Goal: Task Accomplishment & Management: Complete application form

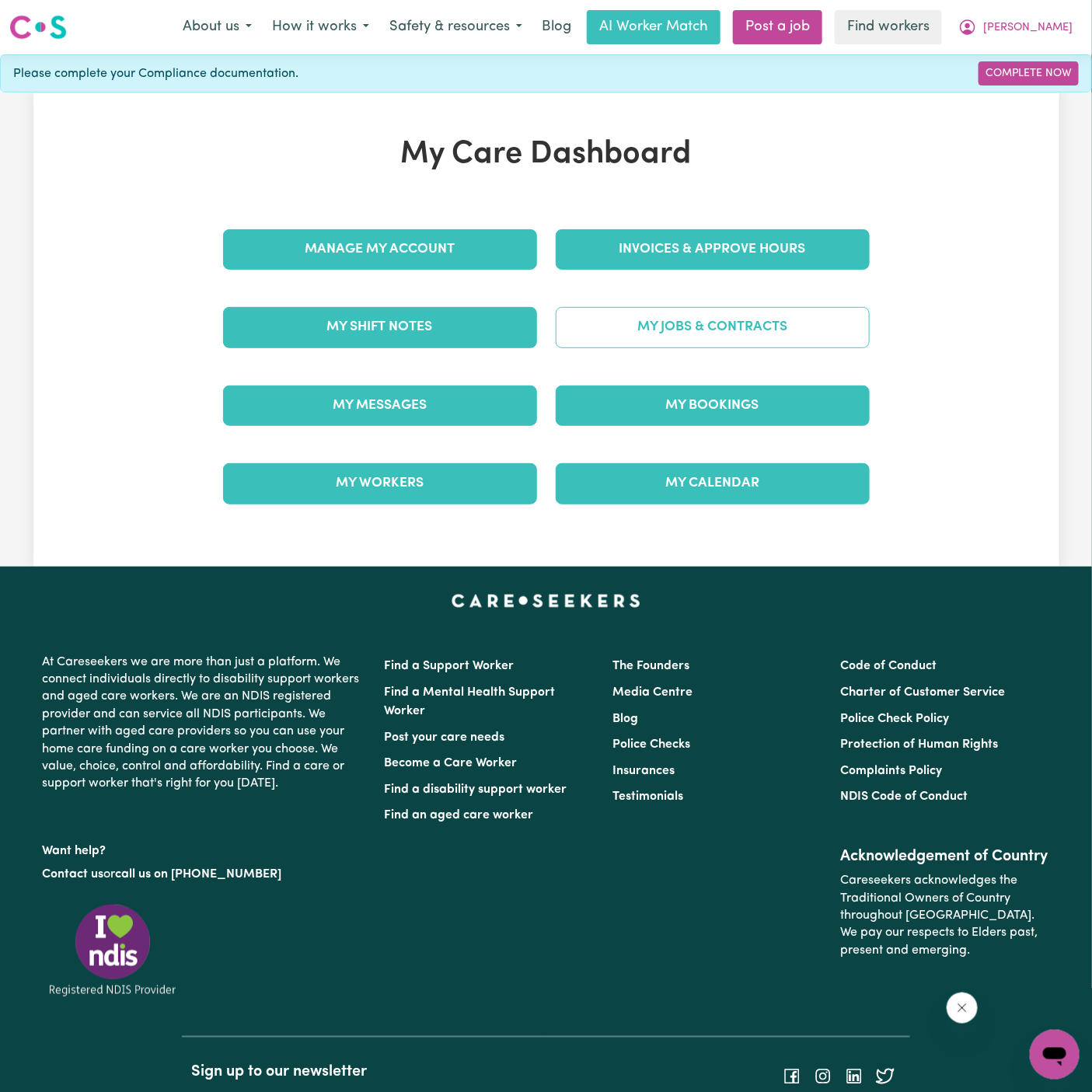
click at [734, 325] on link "My Jobs & Contracts" at bounding box center [712, 327] width 314 height 41
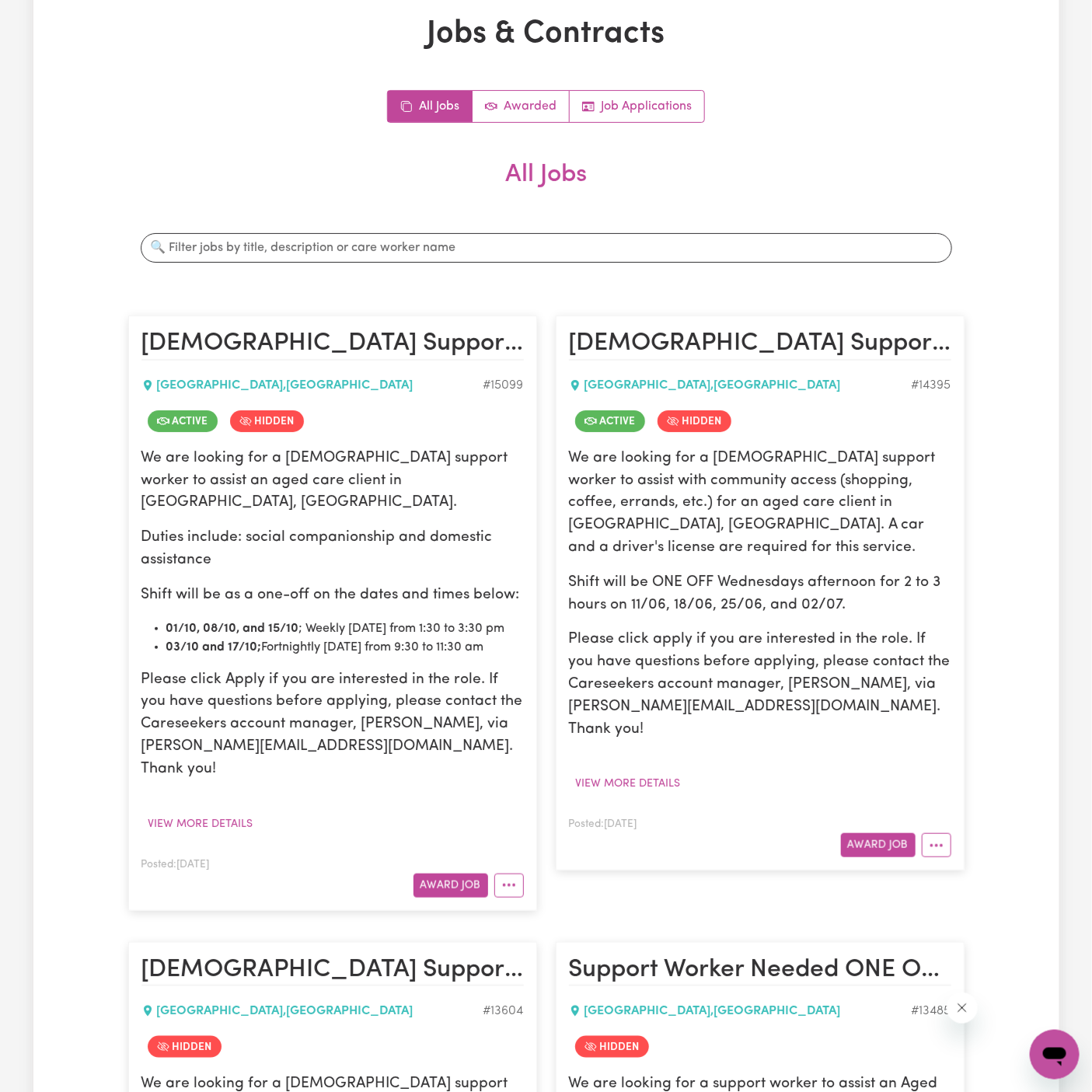
scroll to position [238, 0]
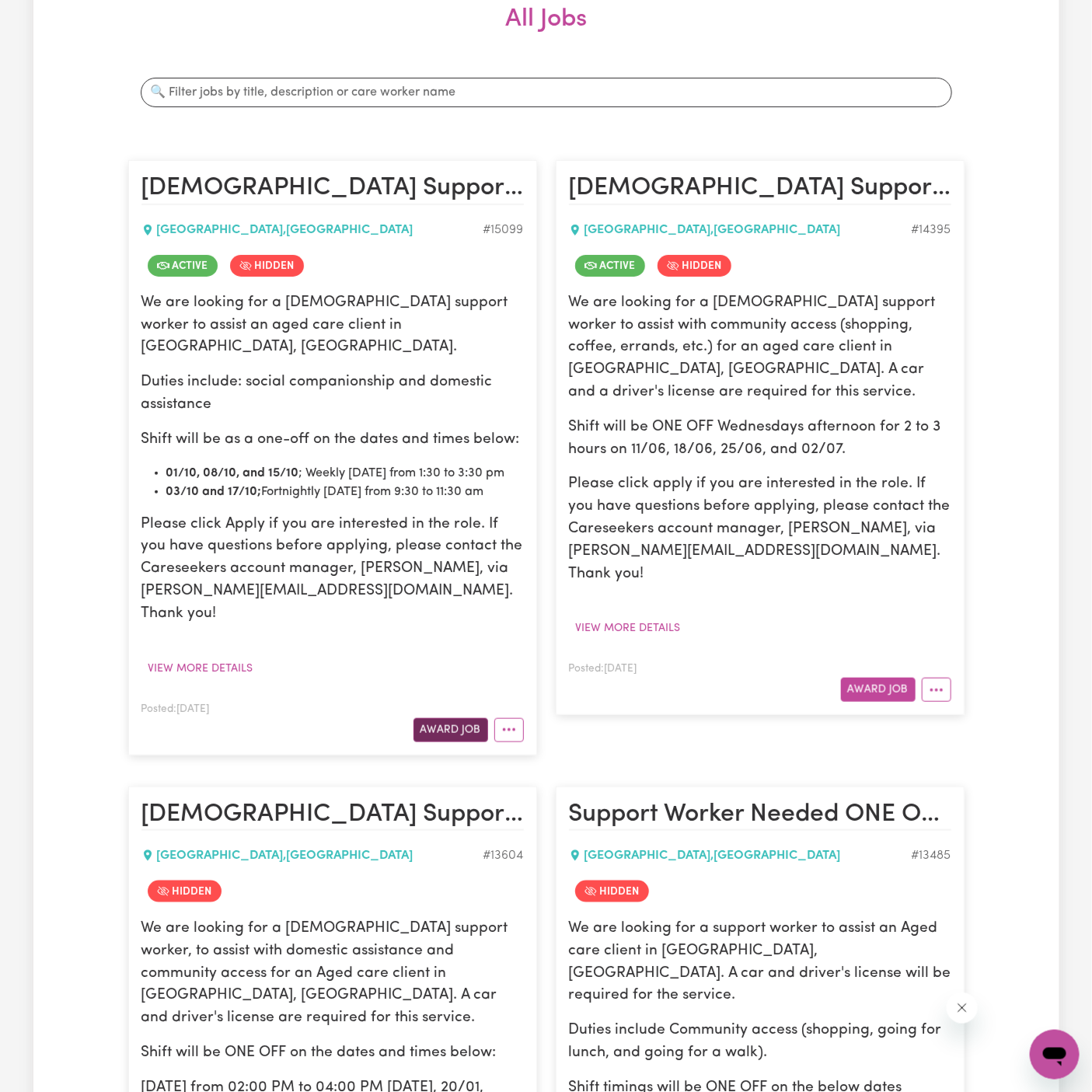
click at [466, 718] on button "Award Job" at bounding box center [451, 730] width 74 height 24
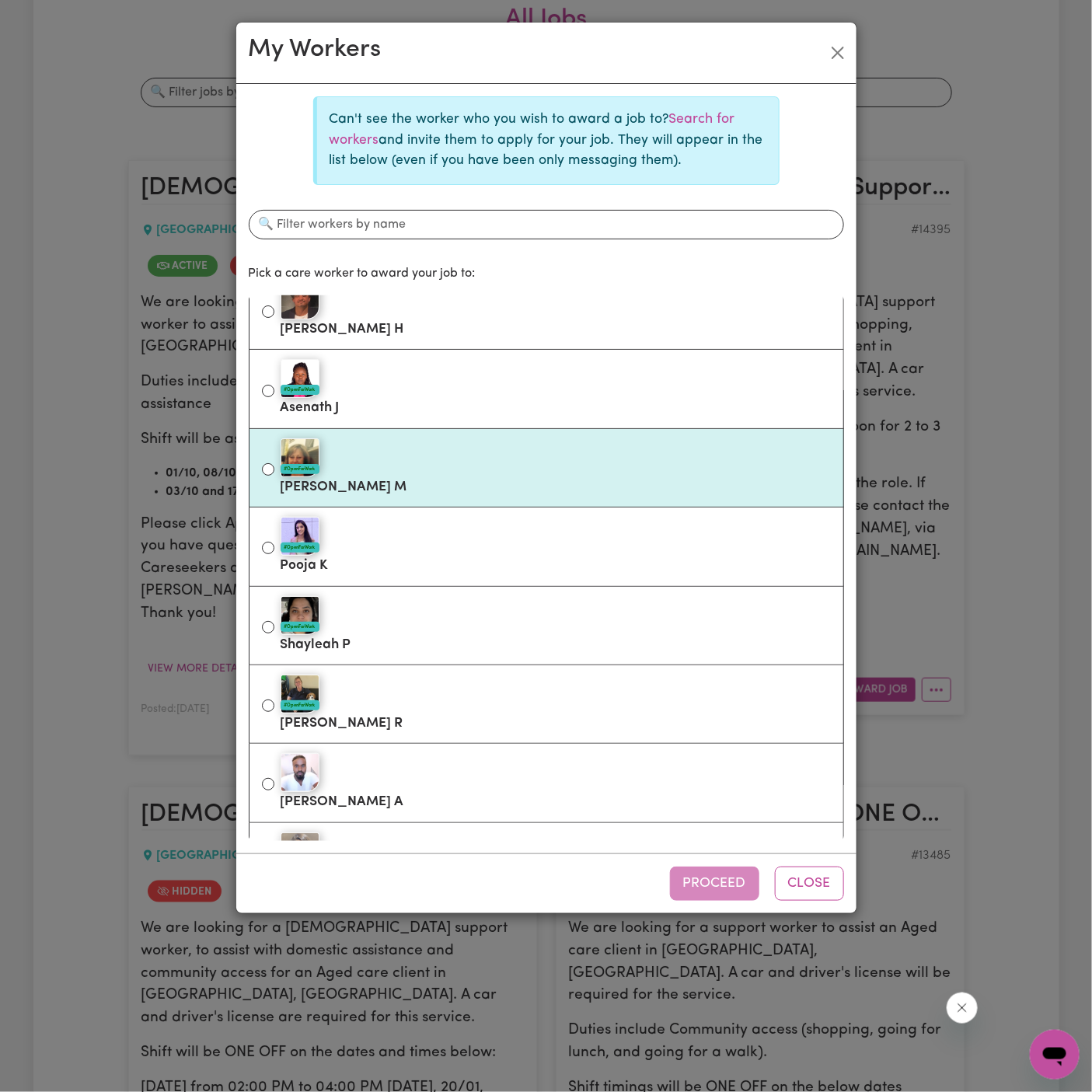
scroll to position [257, 0]
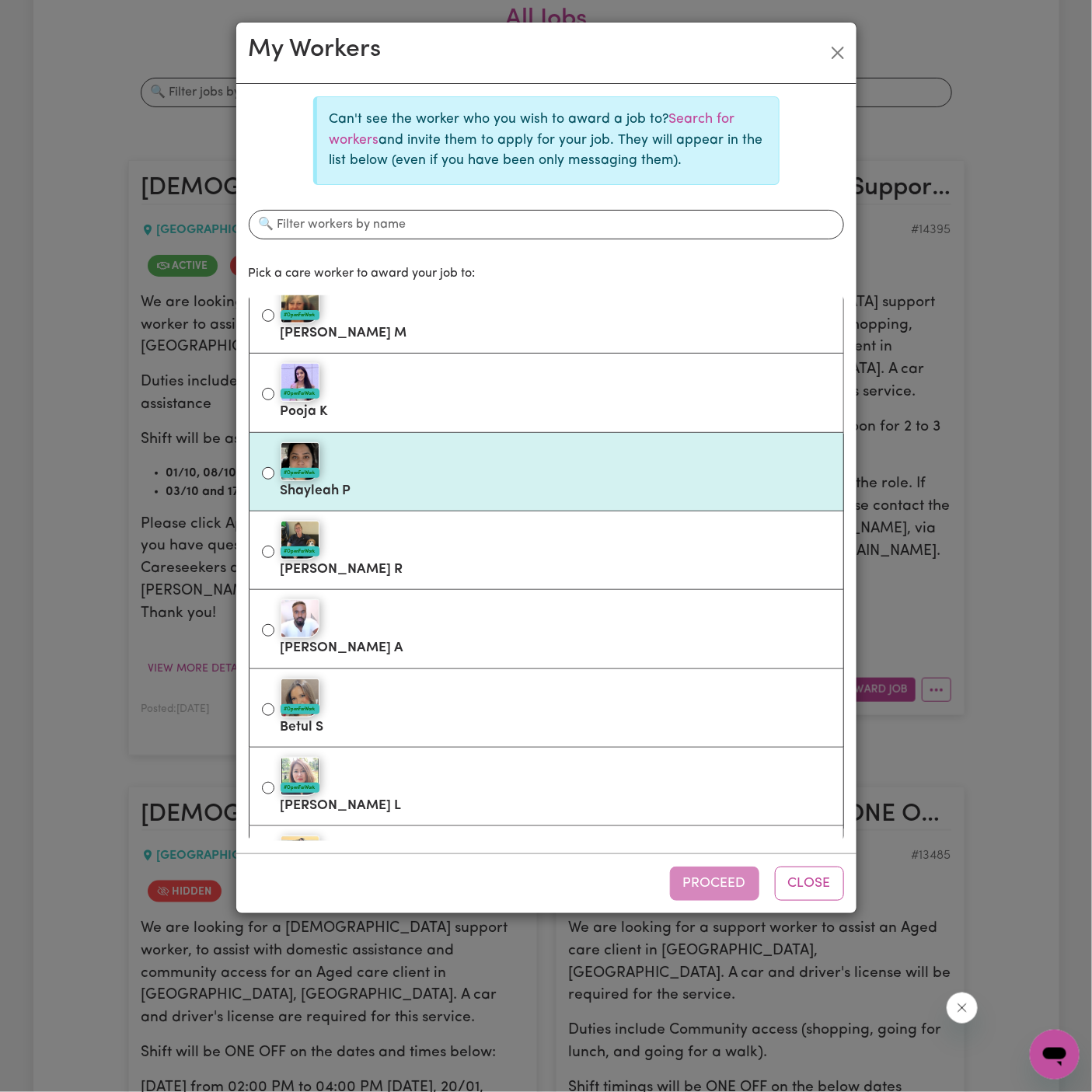
click at [527, 481] on label "#OpenForWork Shayleah P" at bounding box center [556, 471] width 550 height 65
click at [274, 479] on input "#OpenForWork Shayleah P" at bounding box center [268, 473] width 12 height 12
radio input "true"
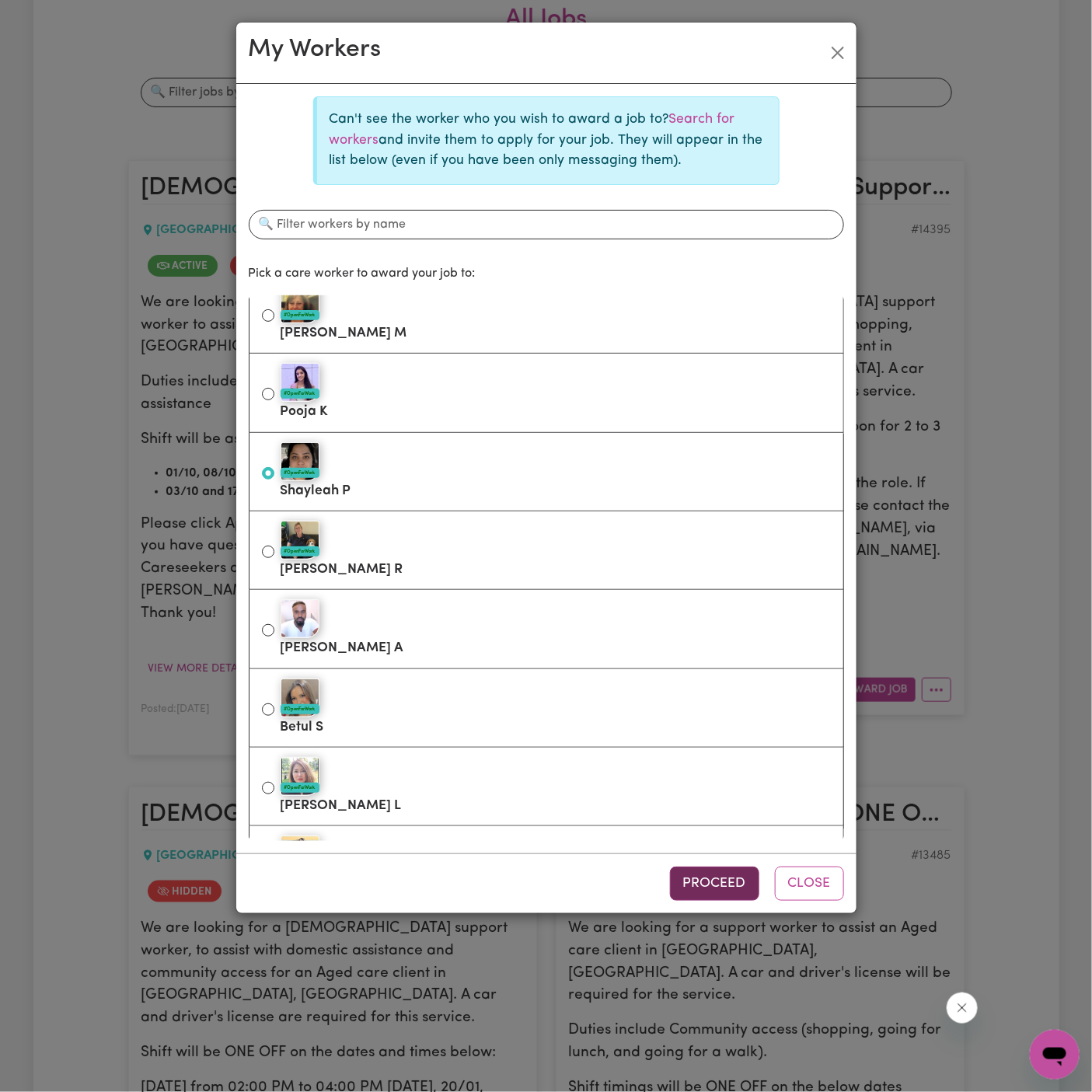
click at [709, 870] on button "Proceed" at bounding box center [714, 883] width 89 height 35
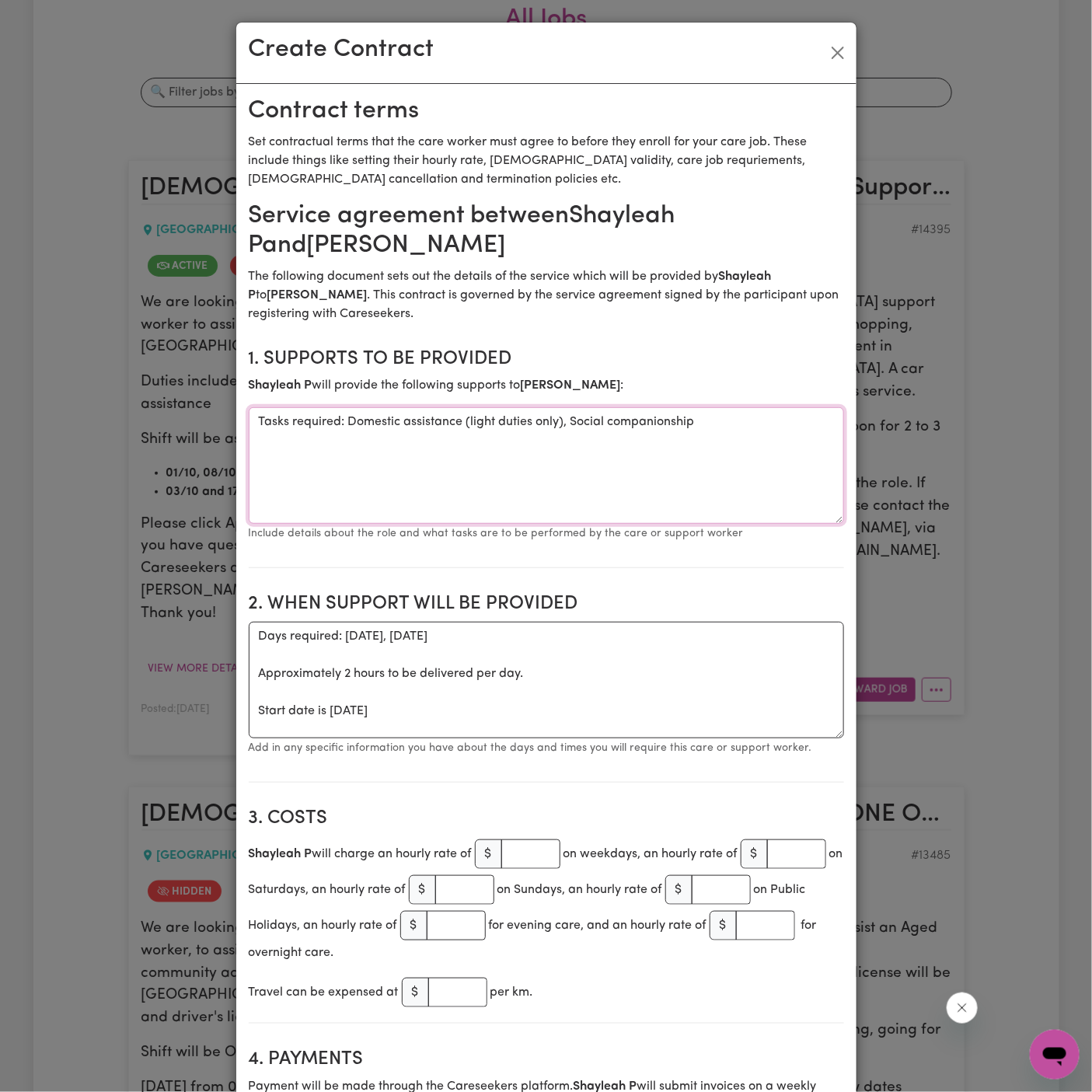
drag, startPoint x: 353, startPoint y: 421, endPoint x: 164, endPoint y: 420, distance: 189.0
click at [157, 420] on div "Create Contract Contract terms Set contractual terms that the care worker must …" at bounding box center [546, 546] width 1092 height 1092
click at [419, 465] on textarea "Tasks required: Domestic assistance (light duties only), Social companionship" at bounding box center [546, 466] width 595 height 117
drag, startPoint x: 346, startPoint y: 427, endPoint x: 209, endPoint y: 409, distance: 138.2
click at [209, 409] on div "Create Contract Contract terms Set contractual terms that the care worker must …" at bounding box center [546, 546] width 1092 height 1092
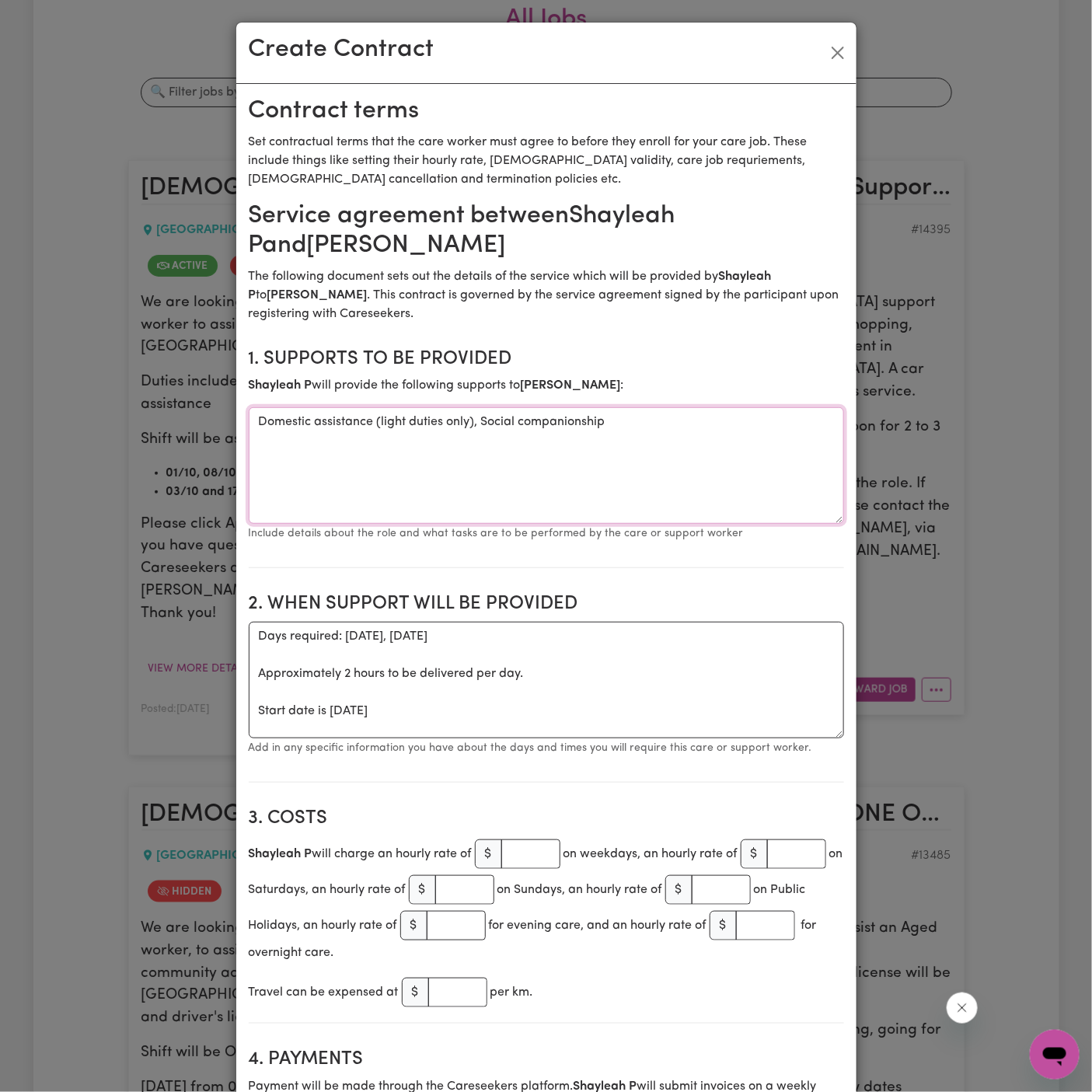
type textarea "Domestic assistance (light duties only), Social companionship"
drag, startPoint x: 330, startPoint y: 715, endPoint x: 221, endPoint y: 622, distance: 143.3
click at [221, 622] on div "Create Contract Contract terms Set contractual terms that the care worker must …" at bounding box center [546, 546] width 1092 height 1092
click at [547, 621] on textarea "ONE OFF [DATE]" at bounding box center [546, 679] width 595 height 117
click at [549, 626] on textarea "ONE OFF [DATE]" at bounding box center [546, 679] width 595 height 117
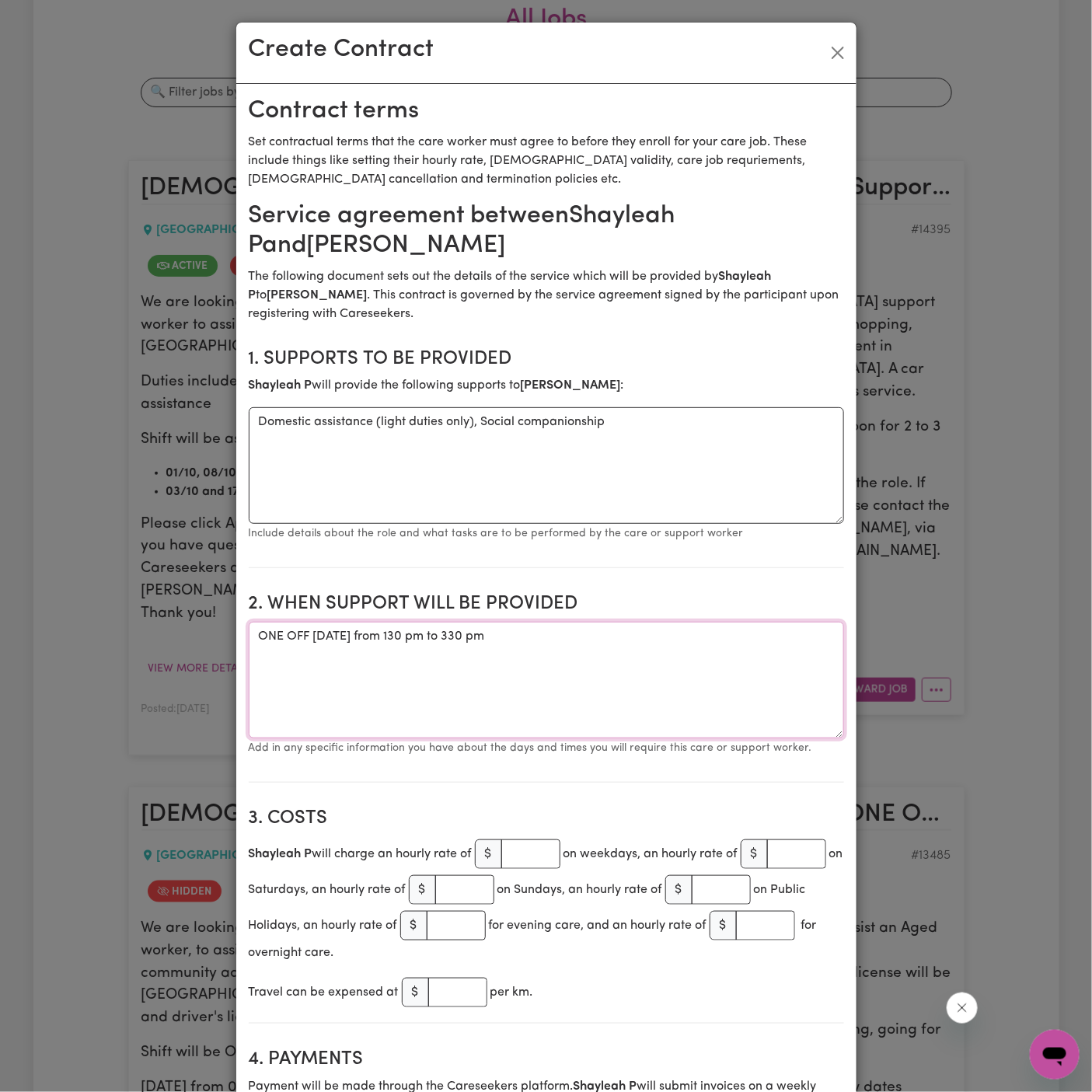
type textarea "ONE OFF [DATE] from 130 pm to 330 pm"
click at [530, 851] on input "number" at bounding box center [530, 854] width 59 height 29
type input "50"
click at [608, 808] on h2 "3. Costs" at bounding box center [546, 819] width 595 height 22
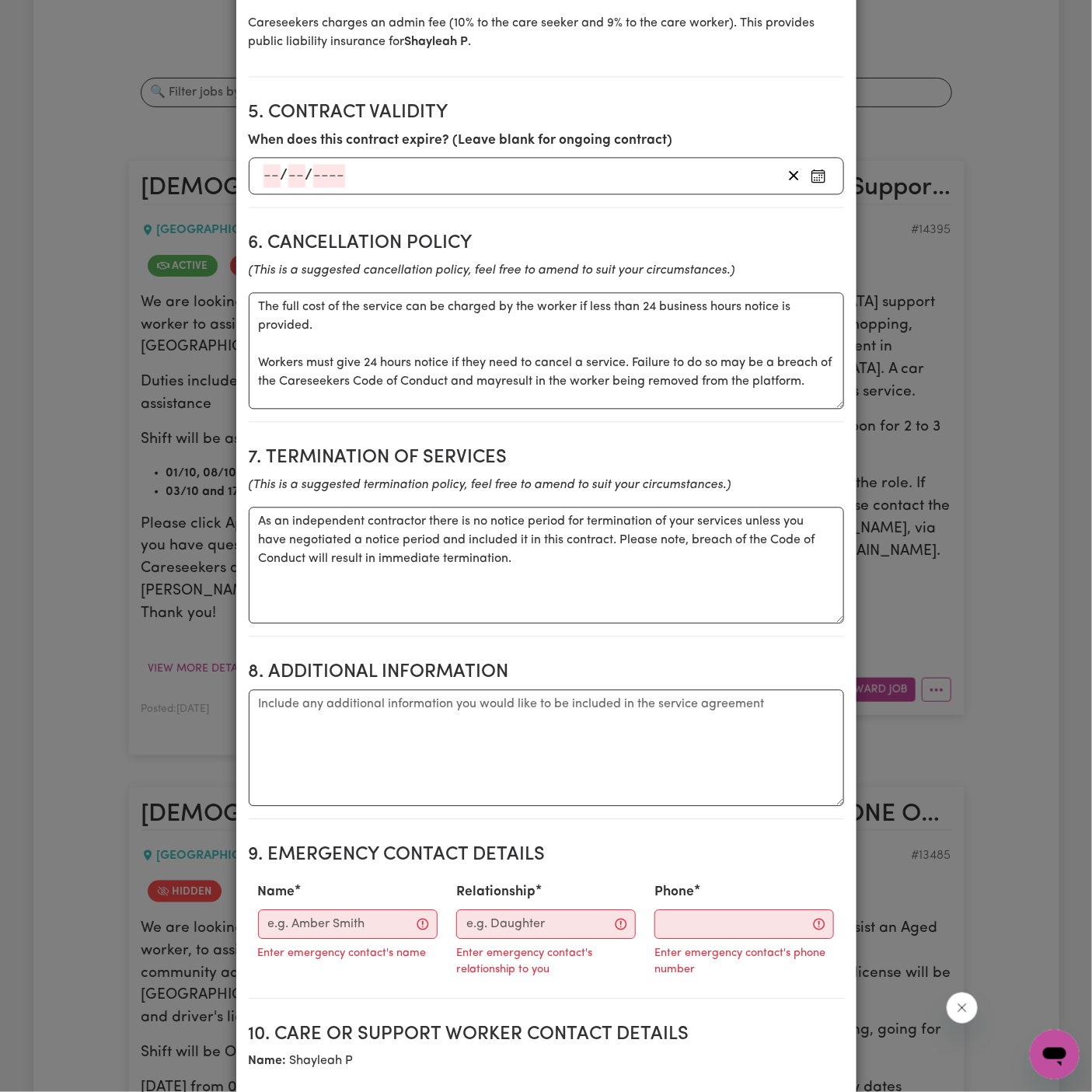
scroll to position [1139, 0]
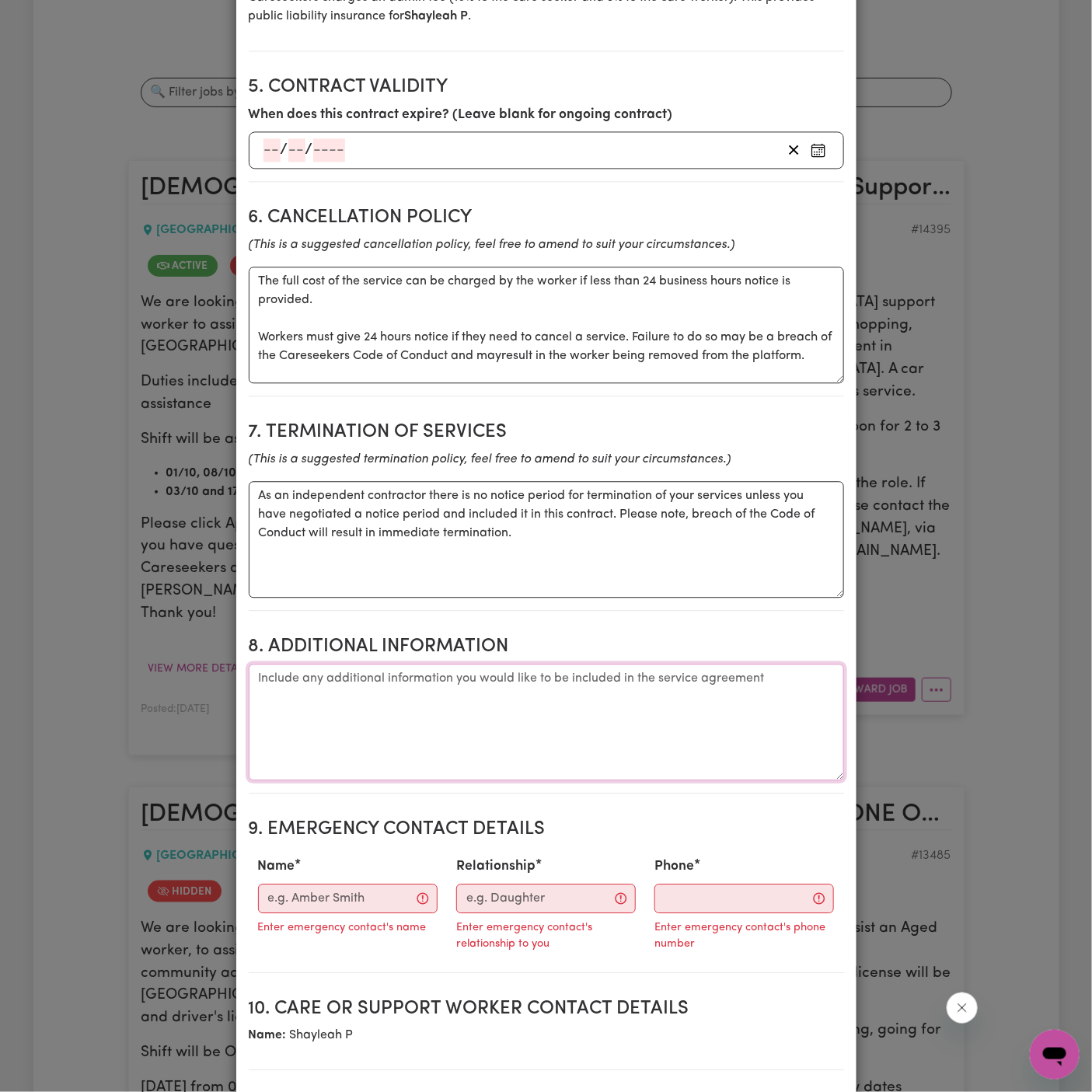
click at [723, 688] on textarea "Additional information" at bounding box center [546, 722] width 595 height 117
paste textarea "[STREET_ADDRESS]"
type textarea "Client's Address: [STREET_ADDRESS]"
click at [369, 888] on input "Name" at bounding box center [347, 898] width 179 height 29
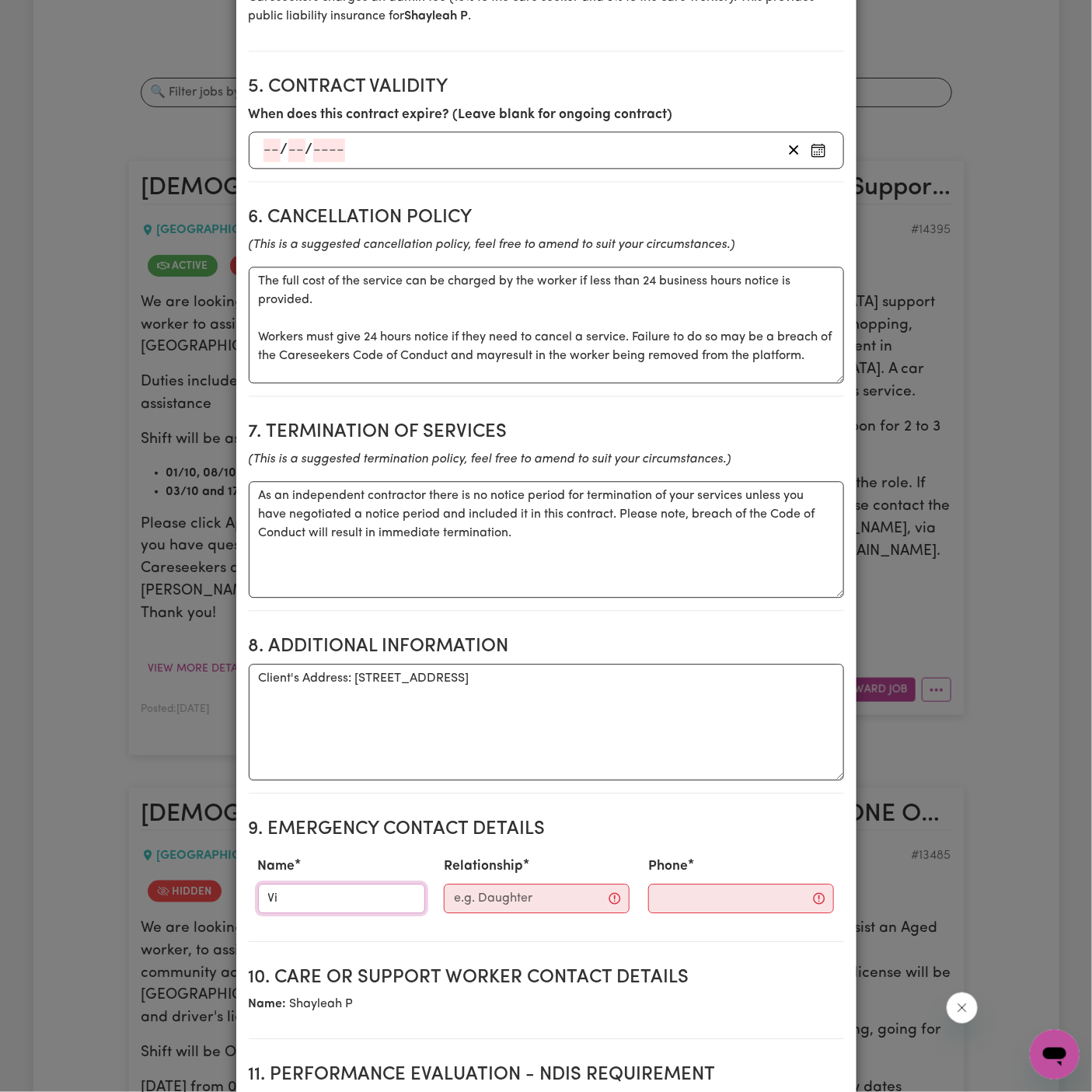
type input "Vitality Club"
click at [519, 909] on div "Relationship" at bounding box center [536, 883] width 204 height 68
click at [523, 889] on input "Relationship" at bounding box center [536, 898] width 186 height 29
type input "Case Manager"
click at [671, 885] on input "Phone" at bounding box center [728, 898] width 188 height 29
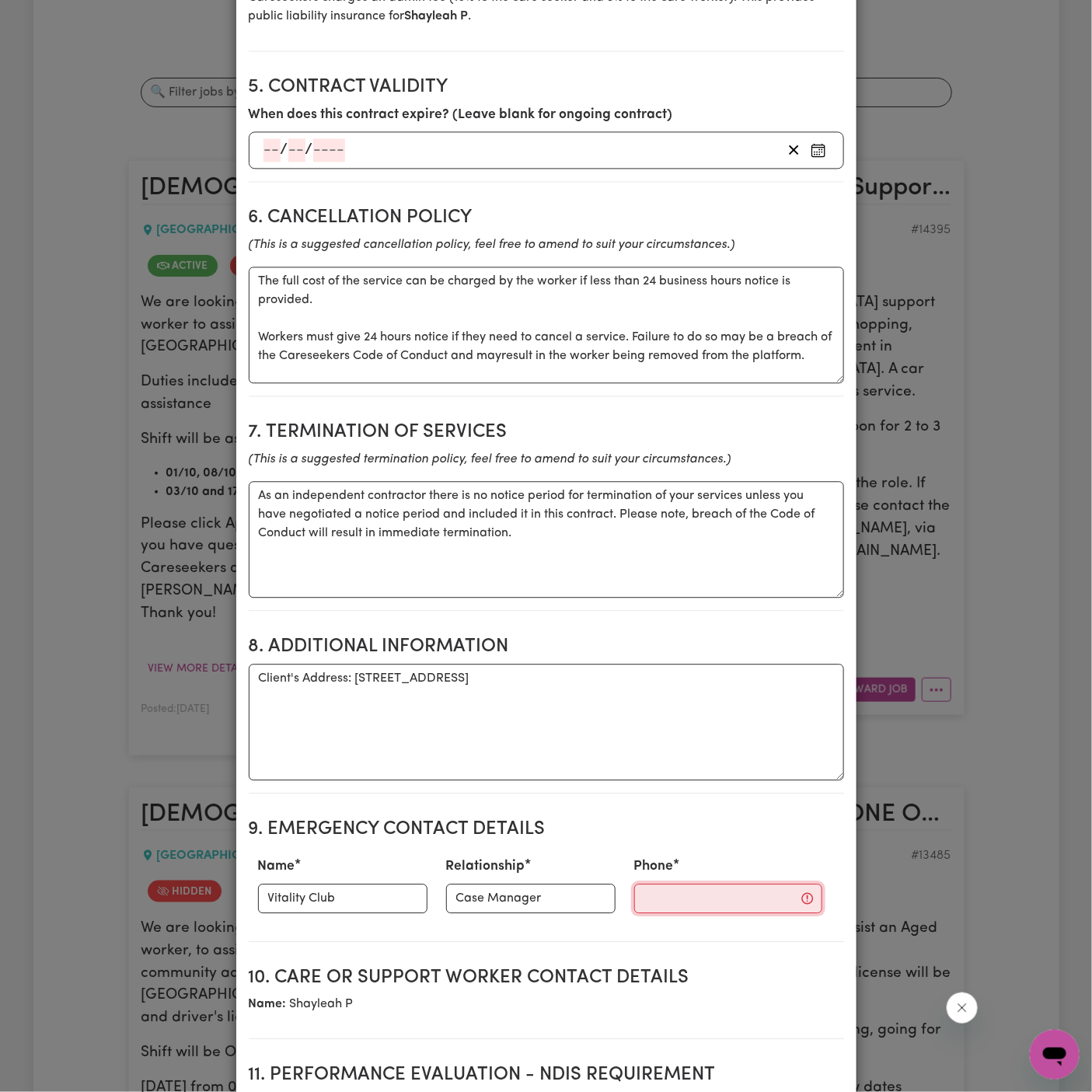
click at [671, 885] on input "Phone" at bounding box center [728, 898] width 188 height 29
paste input "81032037"
type input "81032037"
click at [659, 772] on textarea "Client's Address: [STREET_ADDRESS]" at bounding box center [546, 722] width 595 height 117
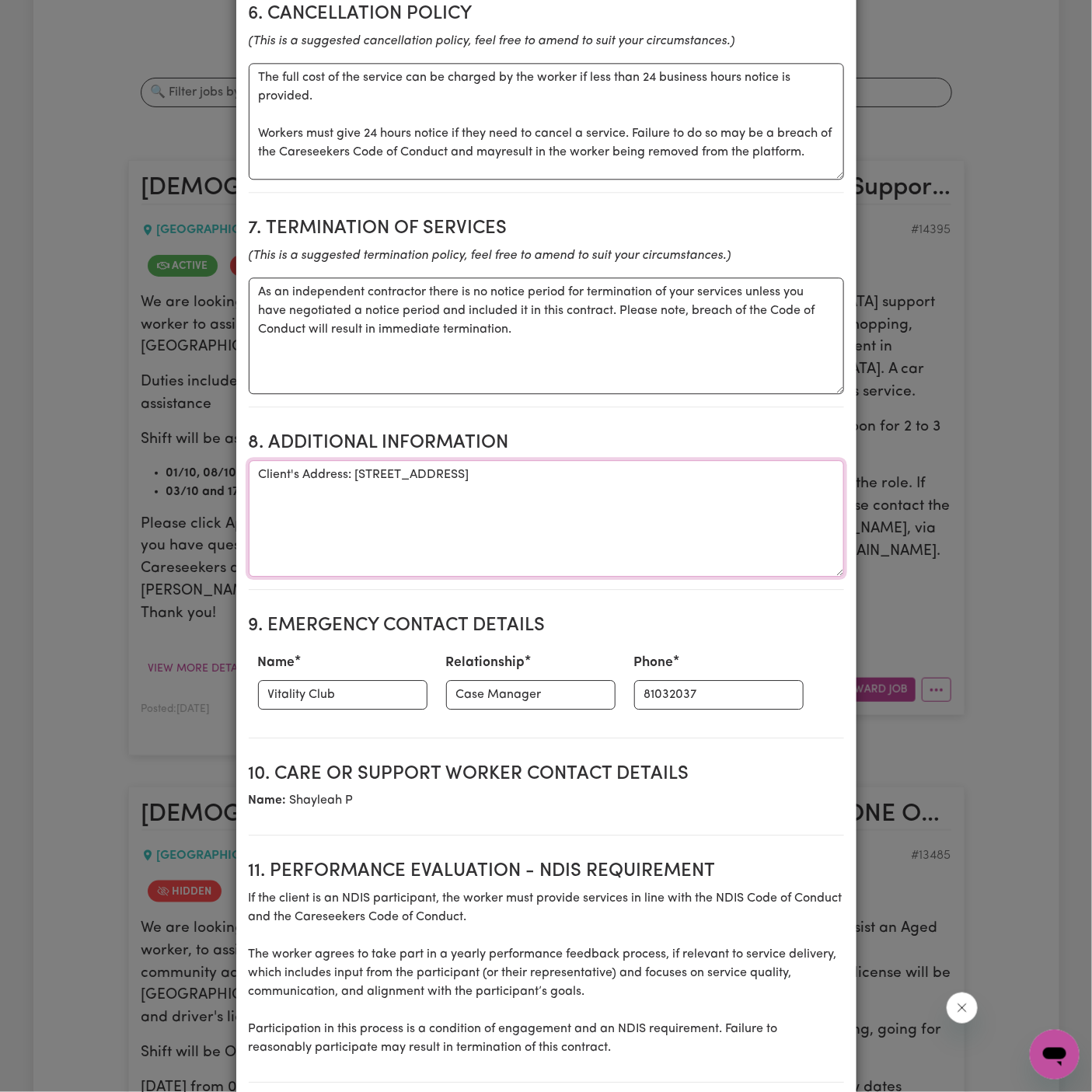
scroll to position [929, 0]
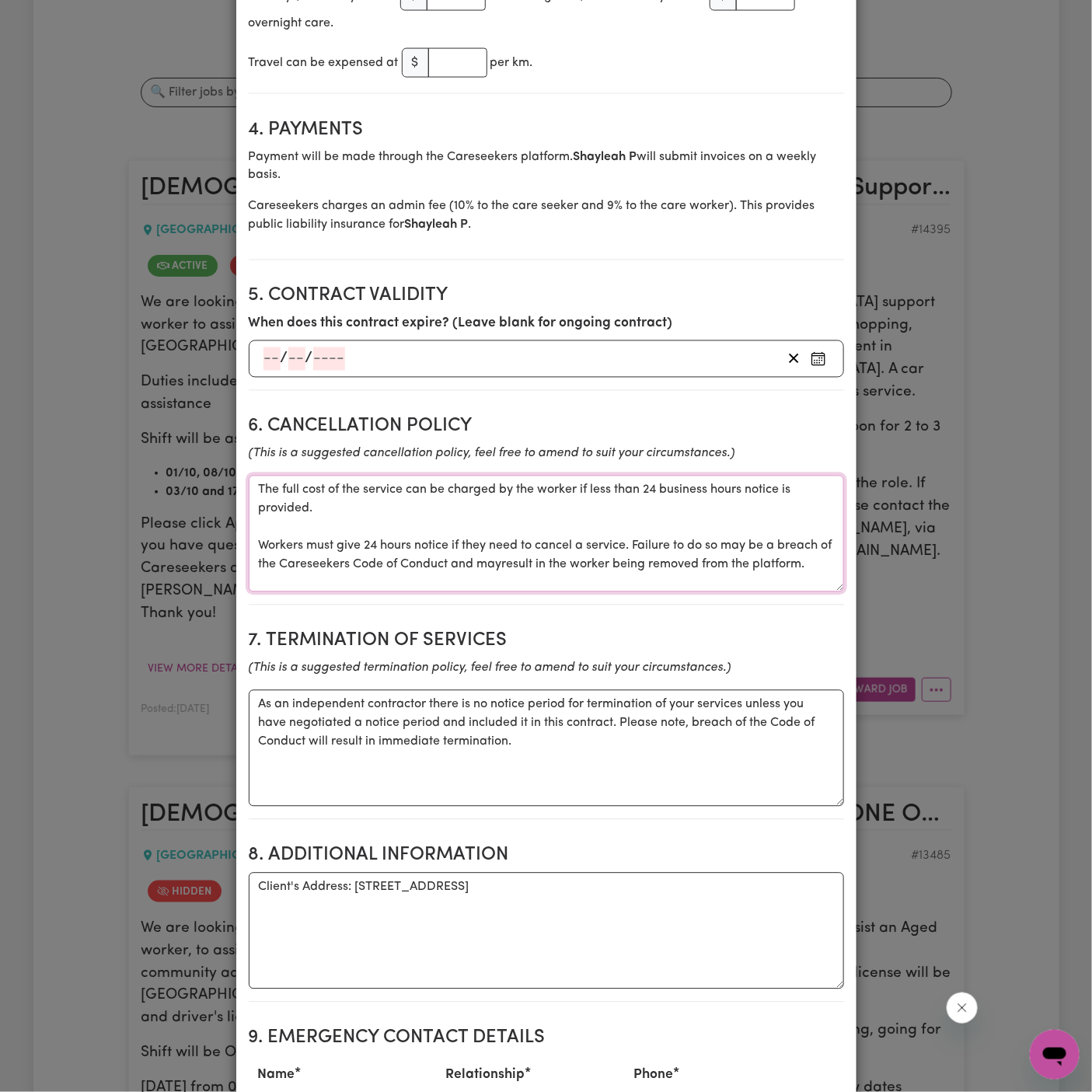
click at [617, 482] on textarea "The full cost of the service can be charged by the worker if less than 24 busin…" at bounding box center [546, 534] width 595 height 117
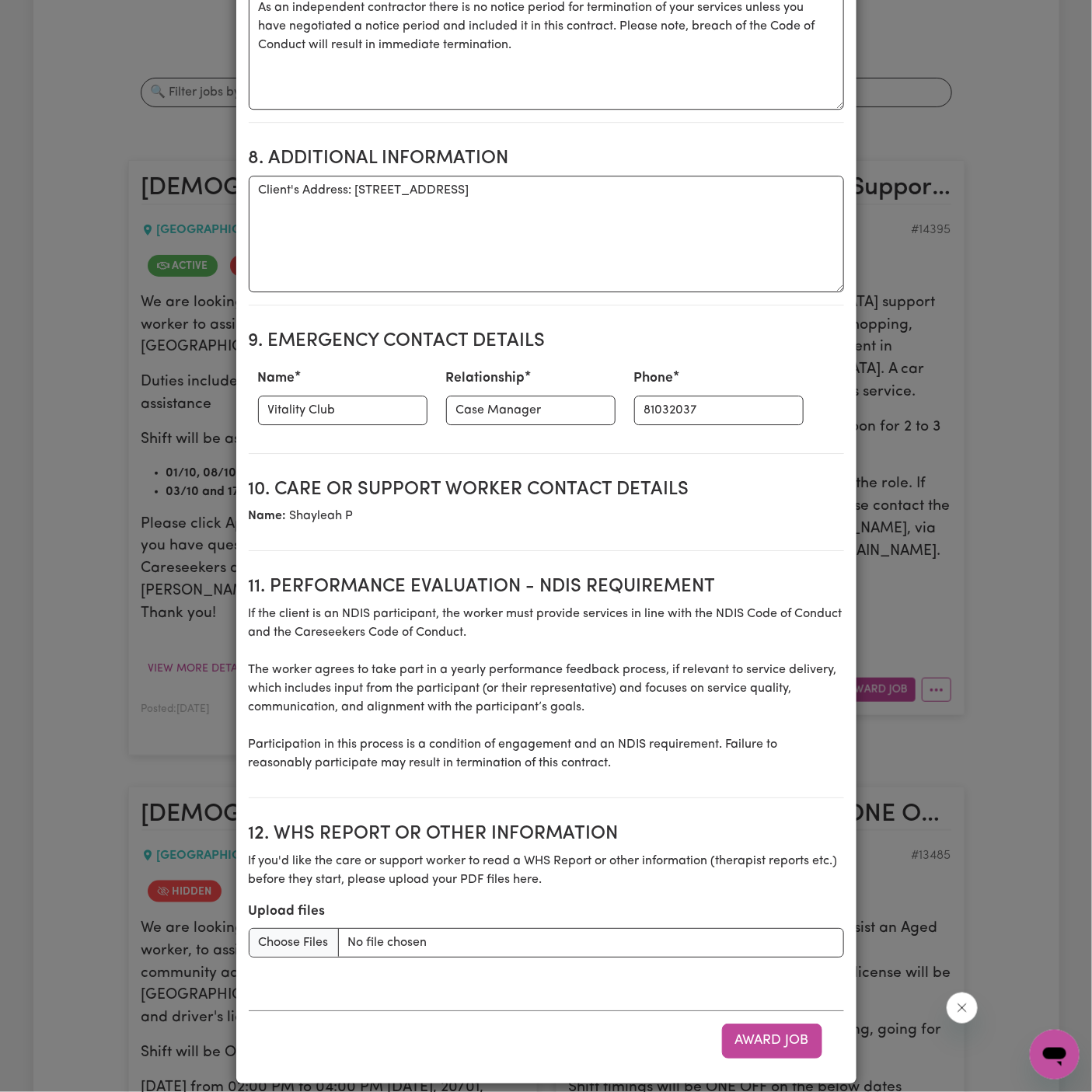
scroll to position [1634, 0]
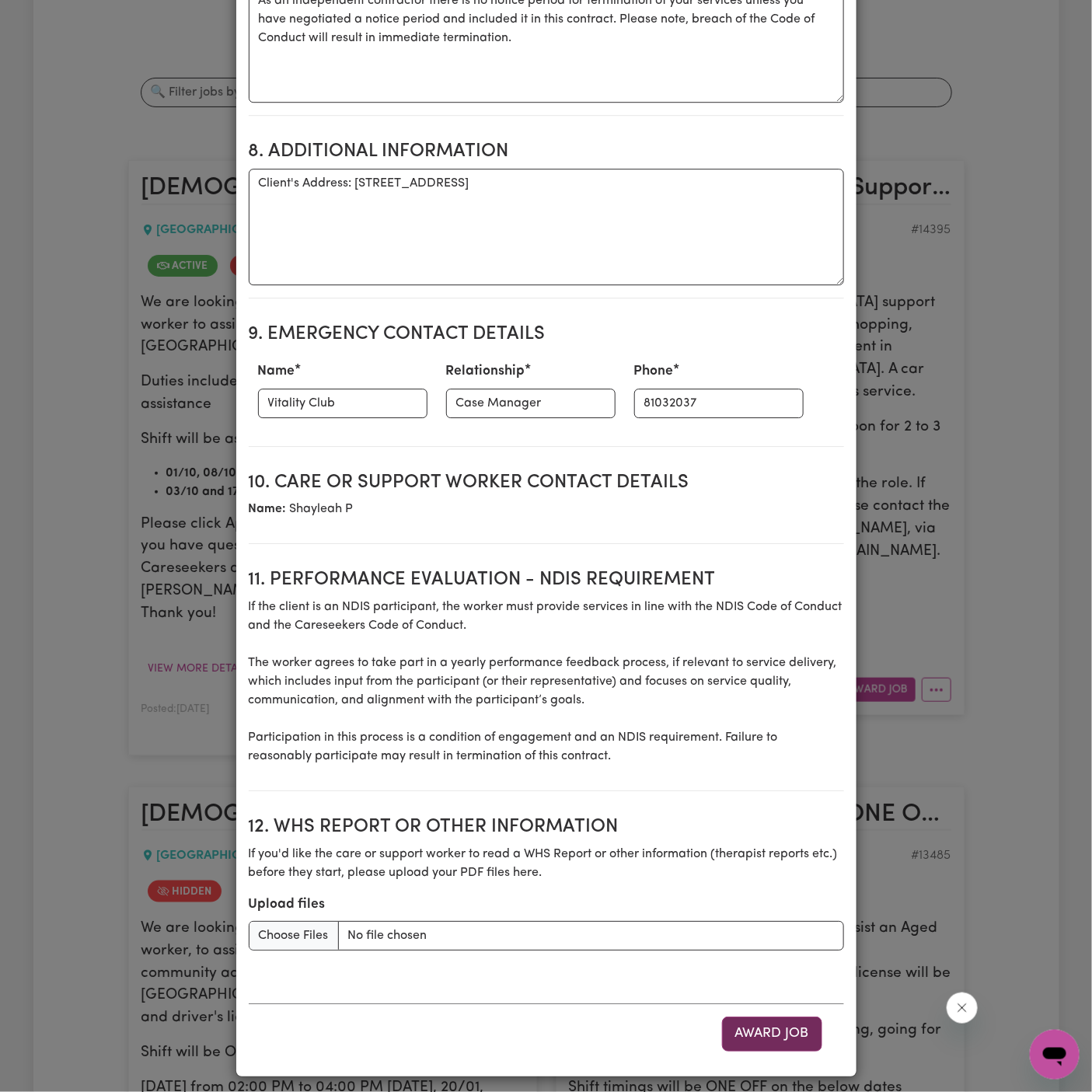
click at [778, 1025] on button "Award Job" at bounding box center [772, 1034] width 100 height 35
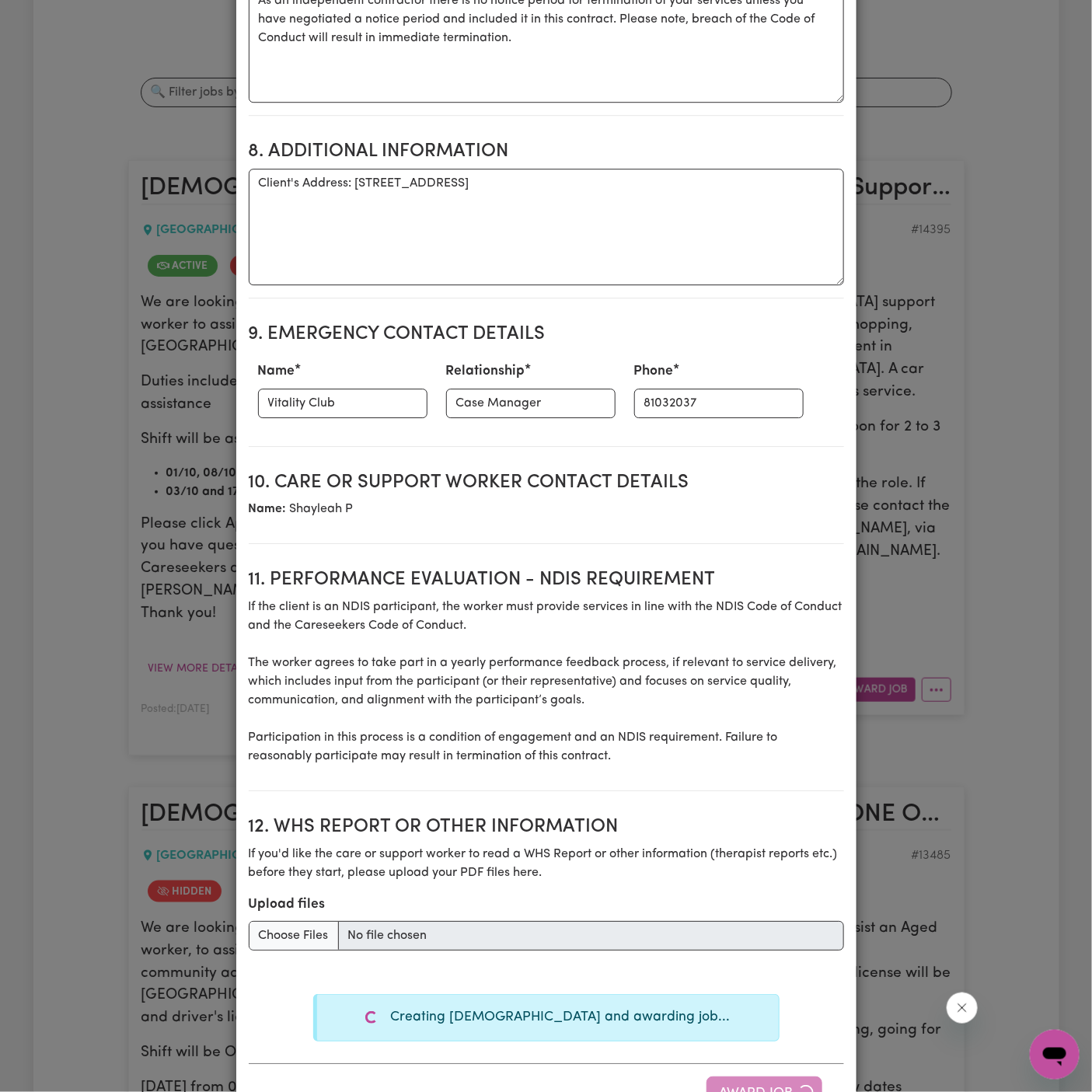
type textarea "Tasks required: Domestic assistance (light duties only), Social companionship"
type textarea "Days required: [DATE], [DATE] Approximately 2 hours to be delivered per day. St…"
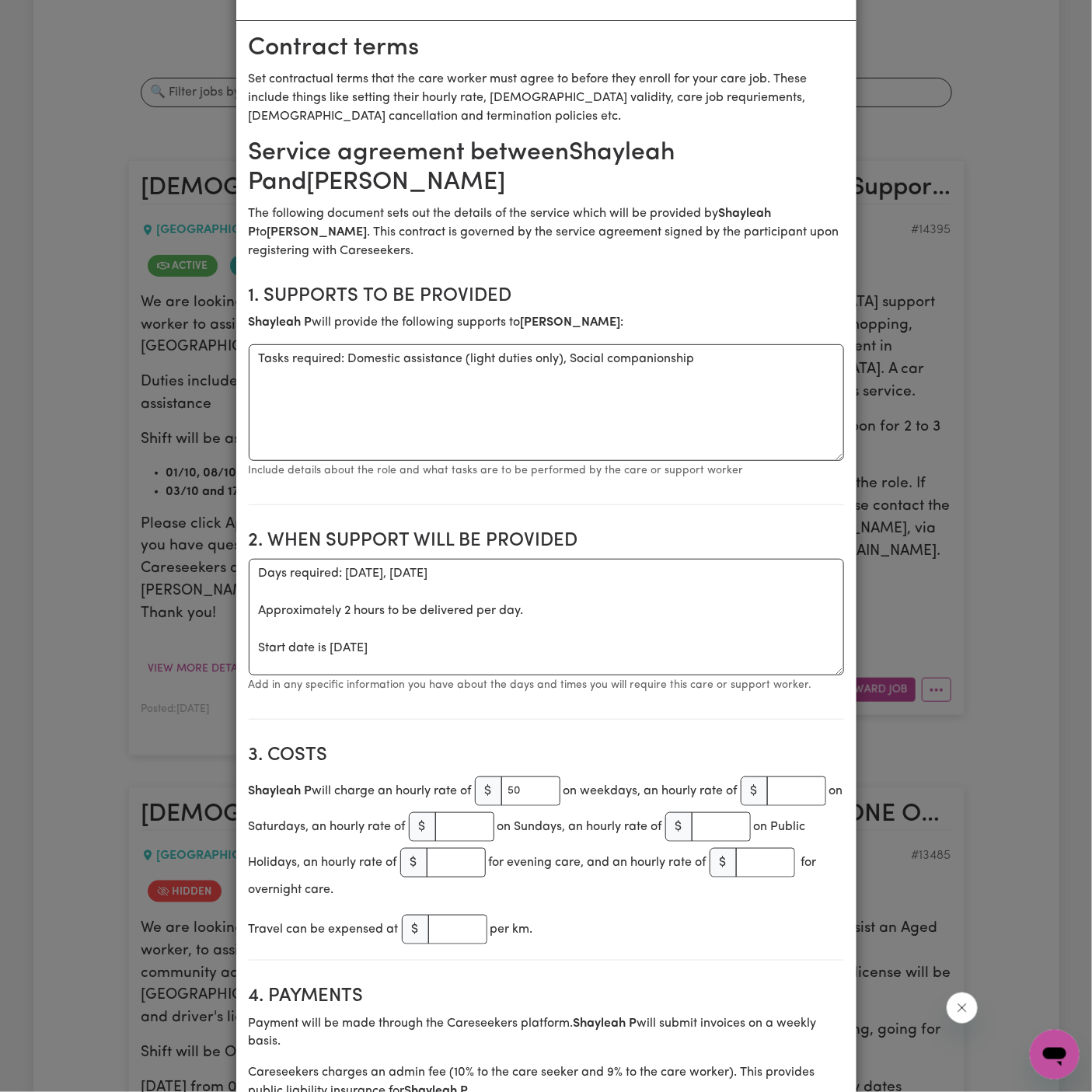
scroll to position [0, 0]
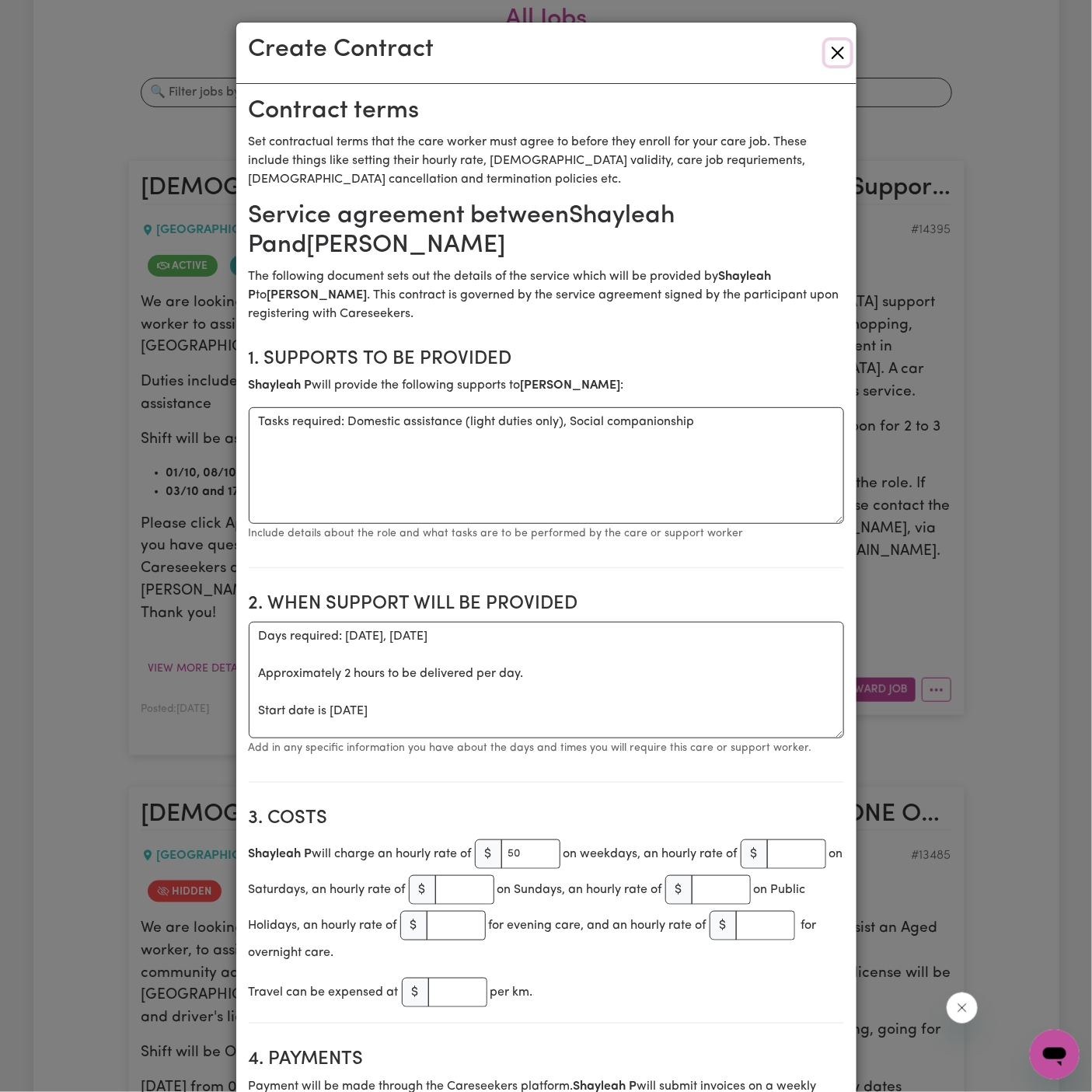
click at [838, 57] on button "Close" at bounding box center [838, 53] width 25 height 25
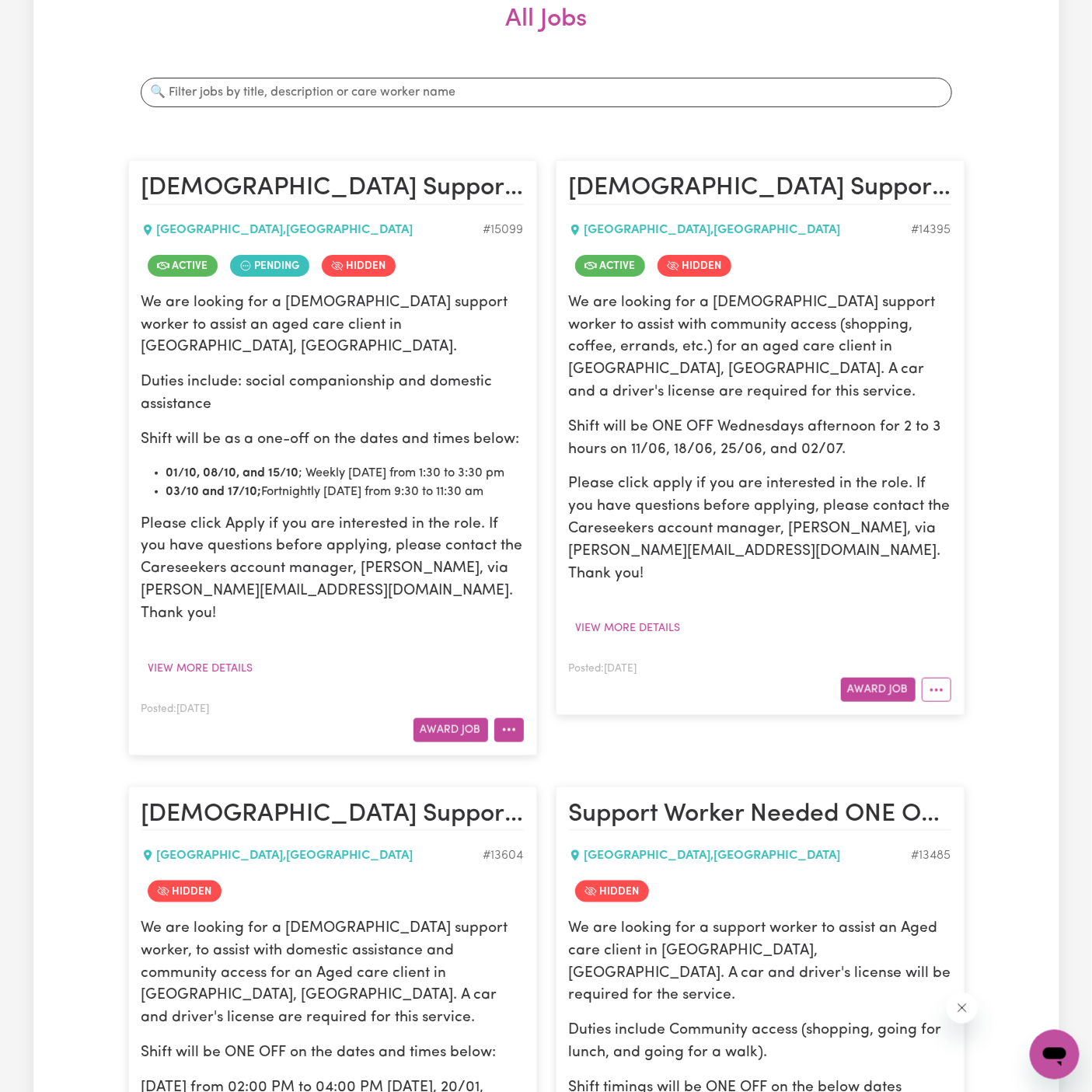
click at [498, 718] on button "More options" at bounding box center [509, 730] width 29 height 24
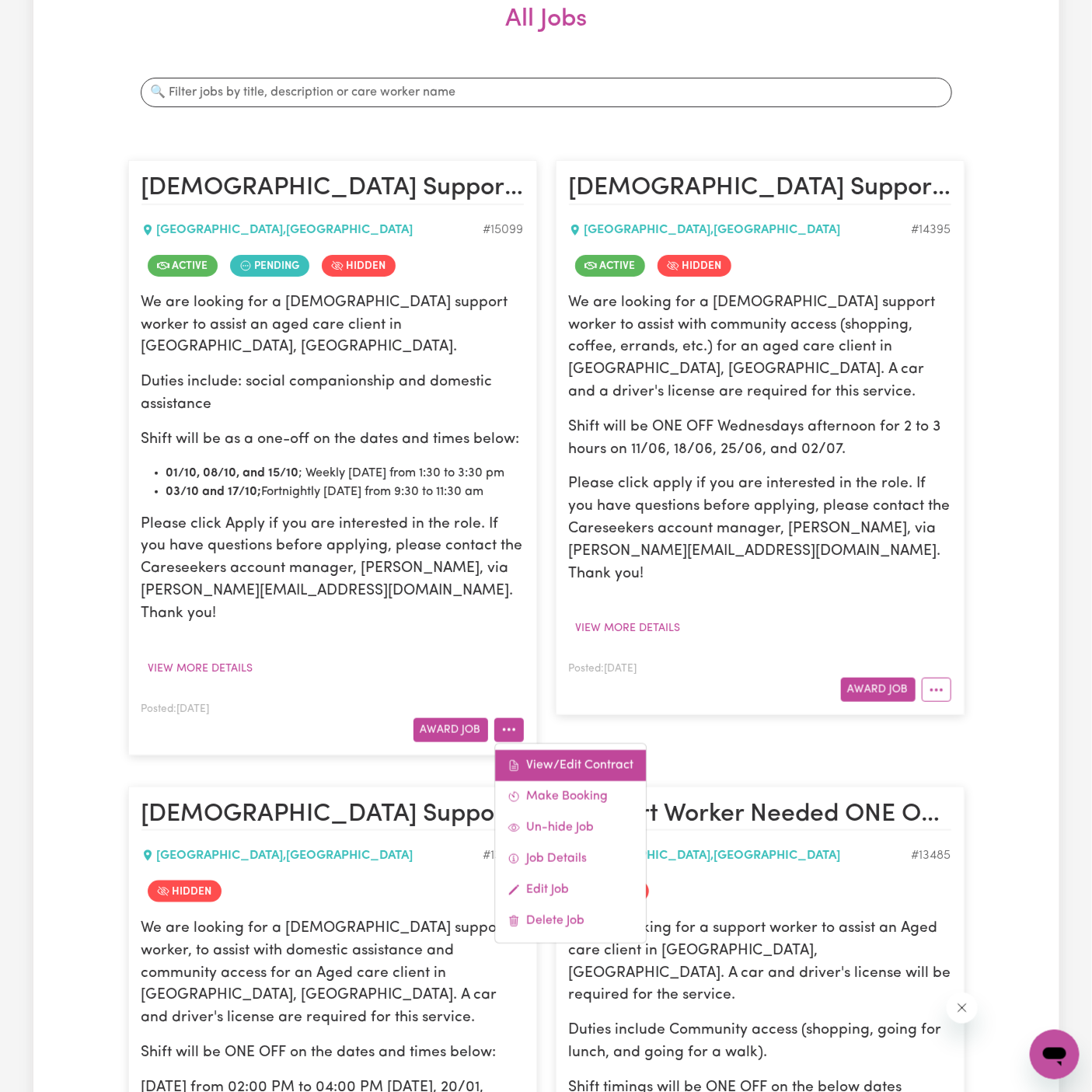
click at [585, 750] on link "View/Edit Contract" at bounding box center [570, 766] width 151 height 31
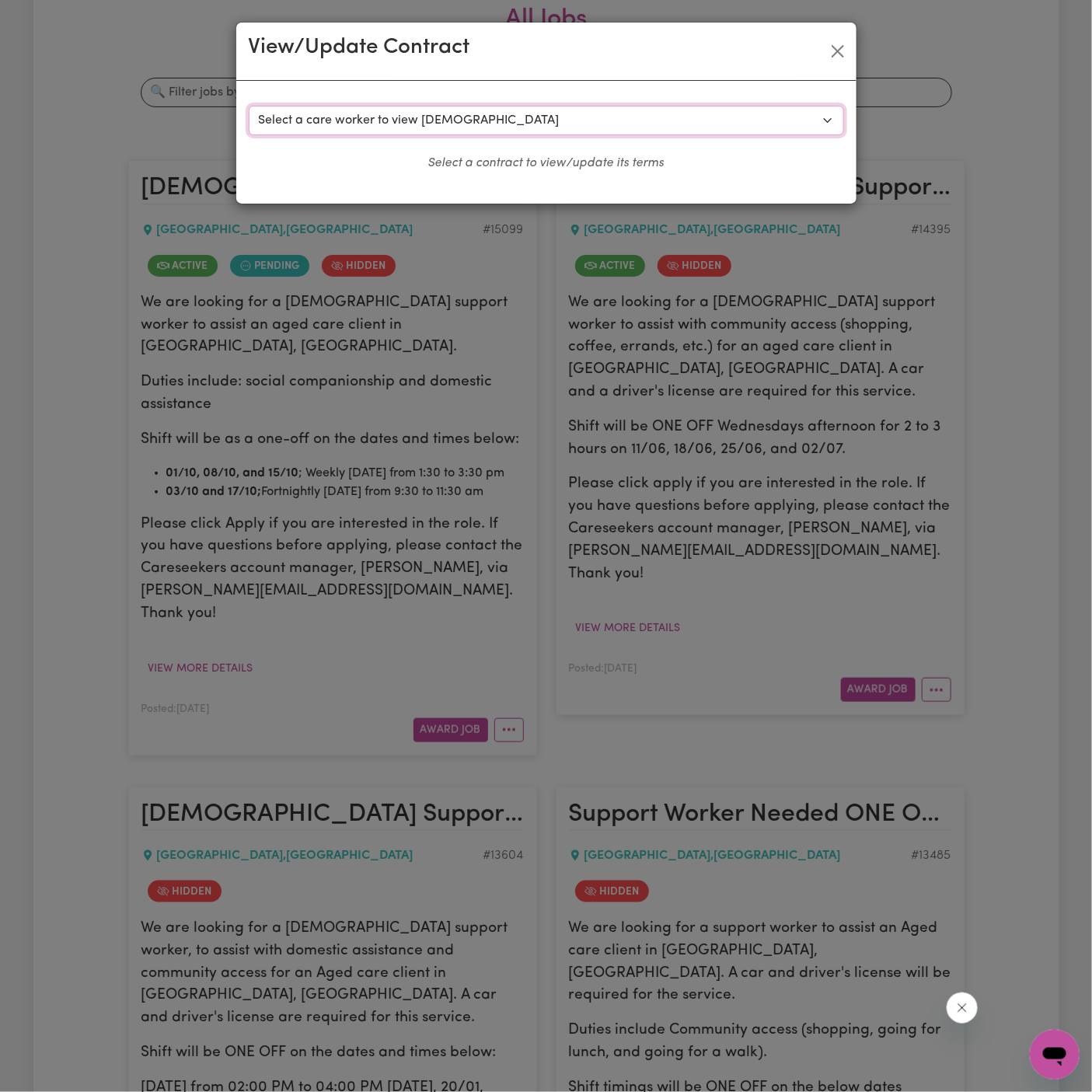
click at [434, 114] on select "Select a care worker to view [DEMOGRAPHIC_DATA] #10630 - [PERSON_NAME] (contrac…" at bounding box center [546, 120] width 595 height 29
select select "10267"
click at [248, 106] on select "Select a care worker to view [DEMOGRAPHIC_DATA] #10630 - [PERSON_NAME] (contrac…" at bounding box center [546, 120] width 595 height 29
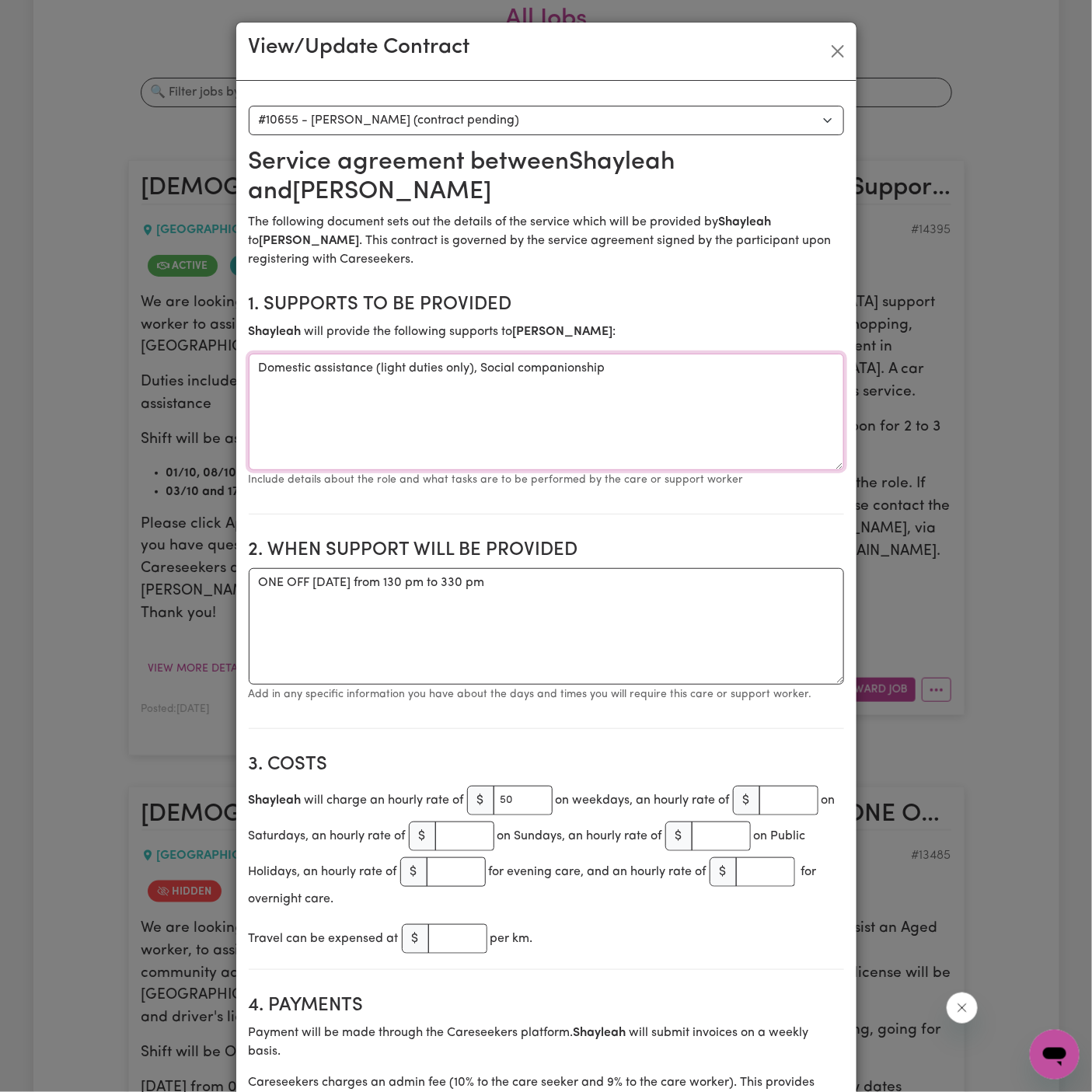
click at [427, 457] on textarea "Domestic assistance (light duties only), Social companionship" at bounding box center [546, 412] width 595 height 117
click at [489, 390] on textarea "Domestic assistance (light duties only), Social companionship" at bounding box center [546, 412] width 595 height 117
click at [436, 587] on textarea "ONE OFF [DATE] from 130 pm to 330 pm" at bounding box center [546, 626] width 595 height 117
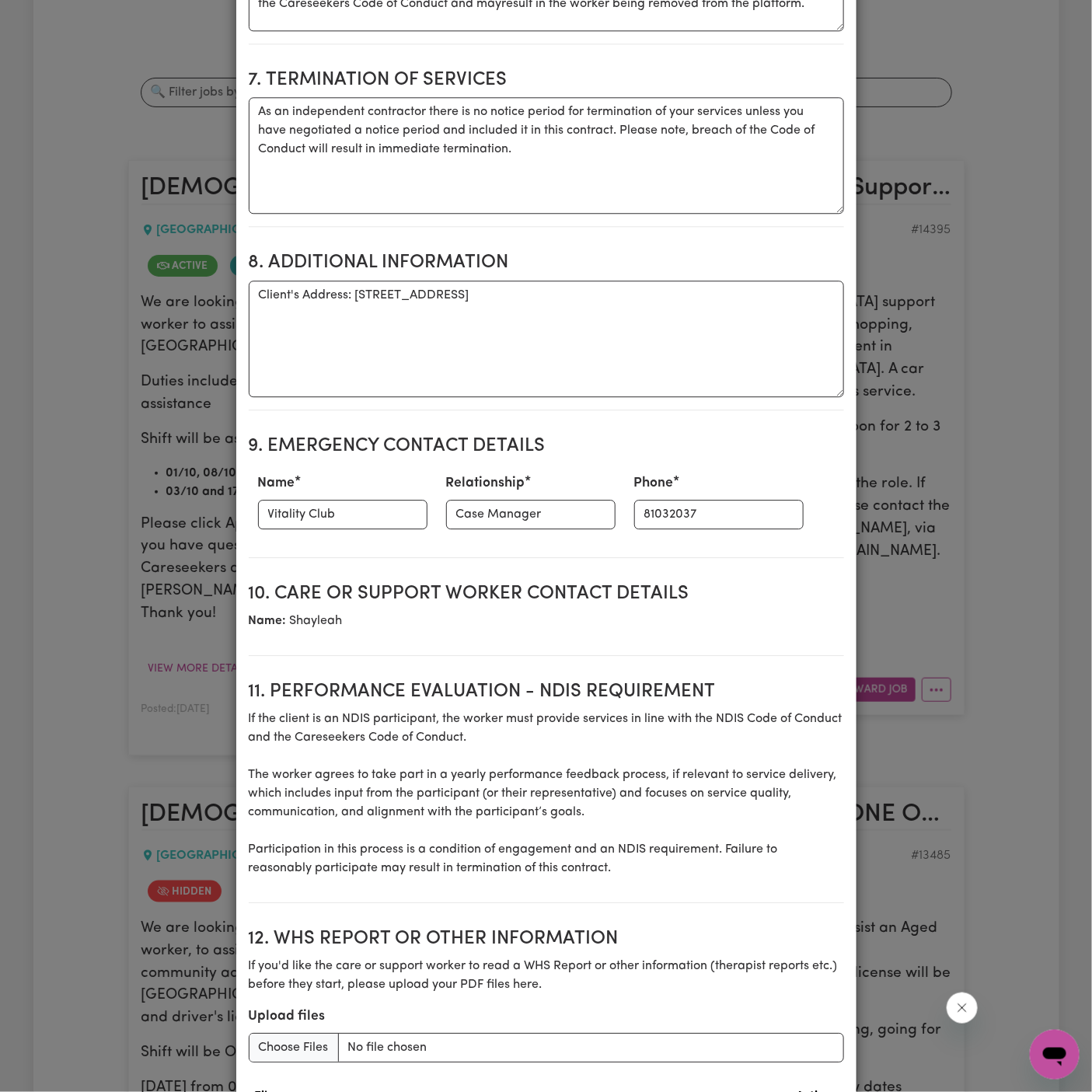
scroll to position [1592, 0]
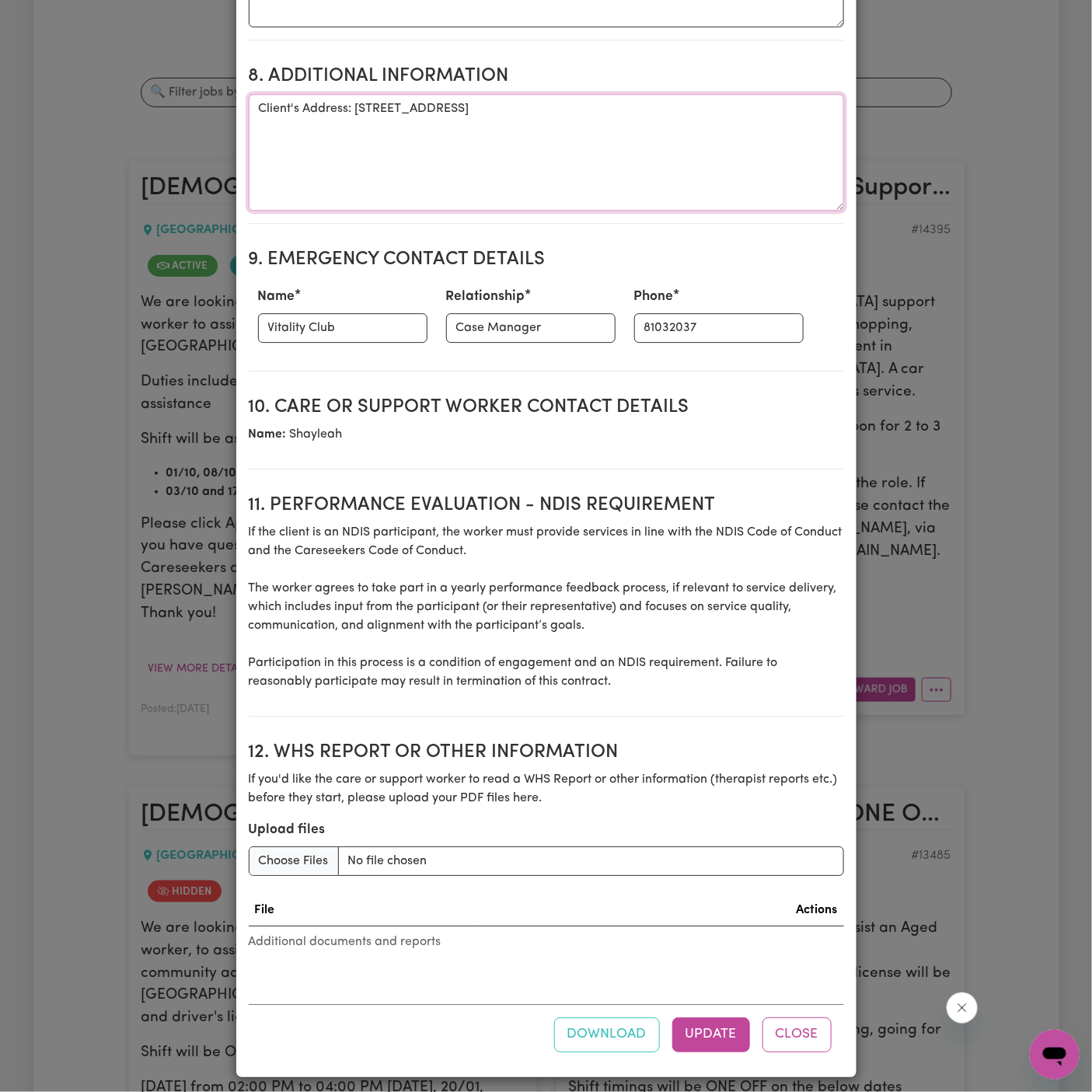
drag, startPoint x: 357, startPoint y: 107, endPoint x: 651, endPoint y: 110, distance: 294.0
click at [651, 110] on textarea "Client's Address: [STREET_ADDRESS]" at bounding box center [546, 152] width 595 height 117
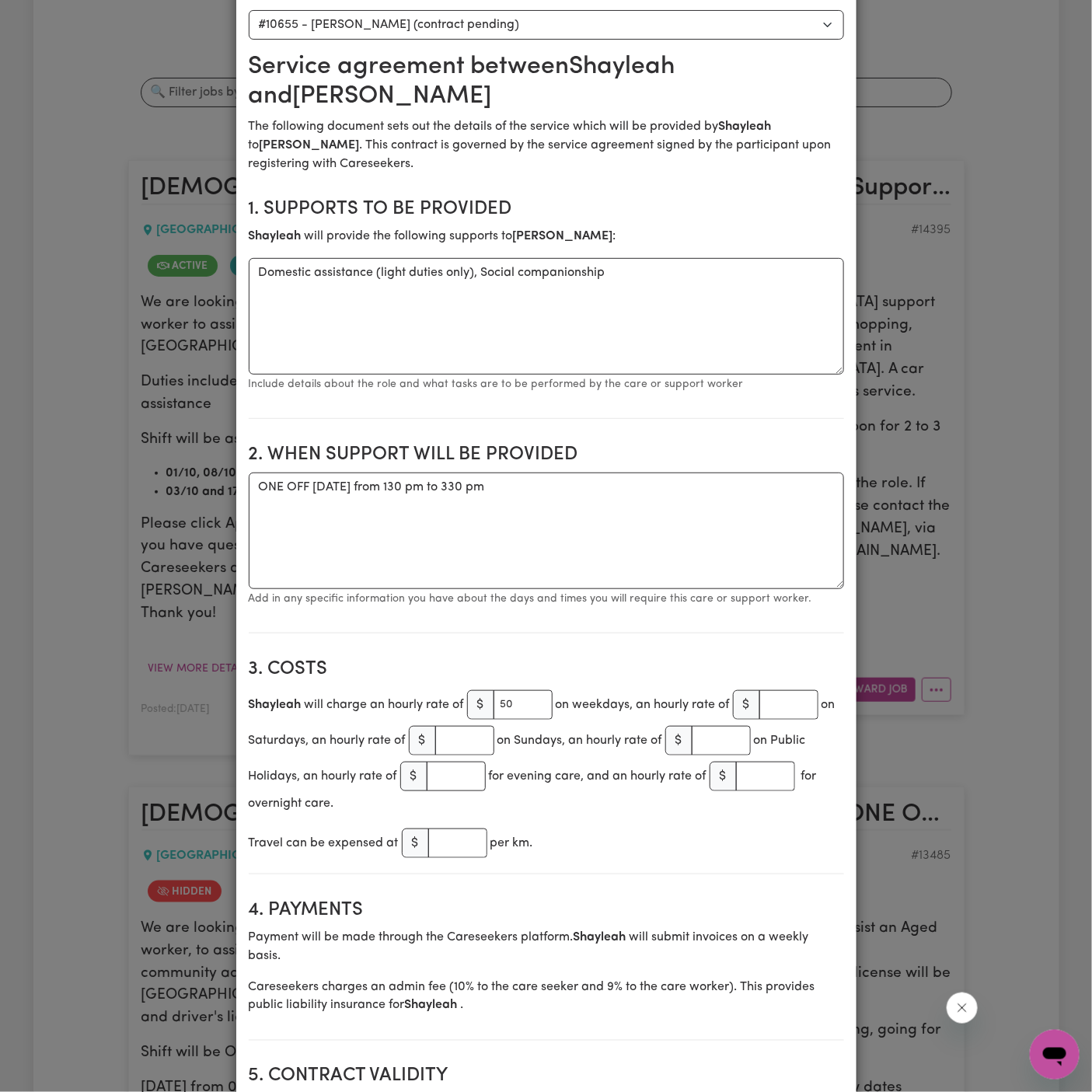
scroll to position [0, 0]
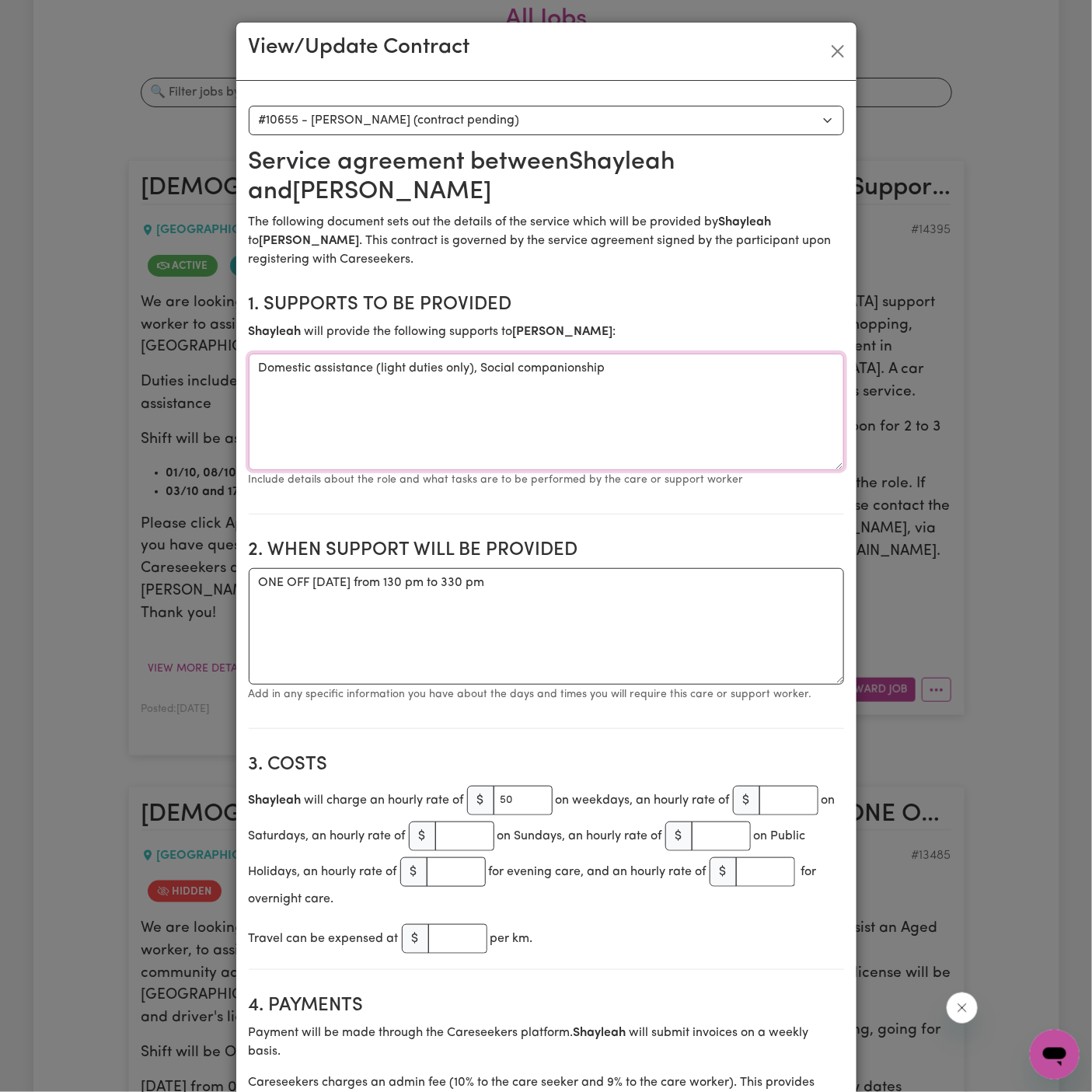
click at [431, 358] on textarea "Domestic assistance (light duties only), Social companionship" at bounding box center [546, 412] width 595 height 117
click at [835, 56] on button "Close" at bounding box center [838, 51] width 25 height 25
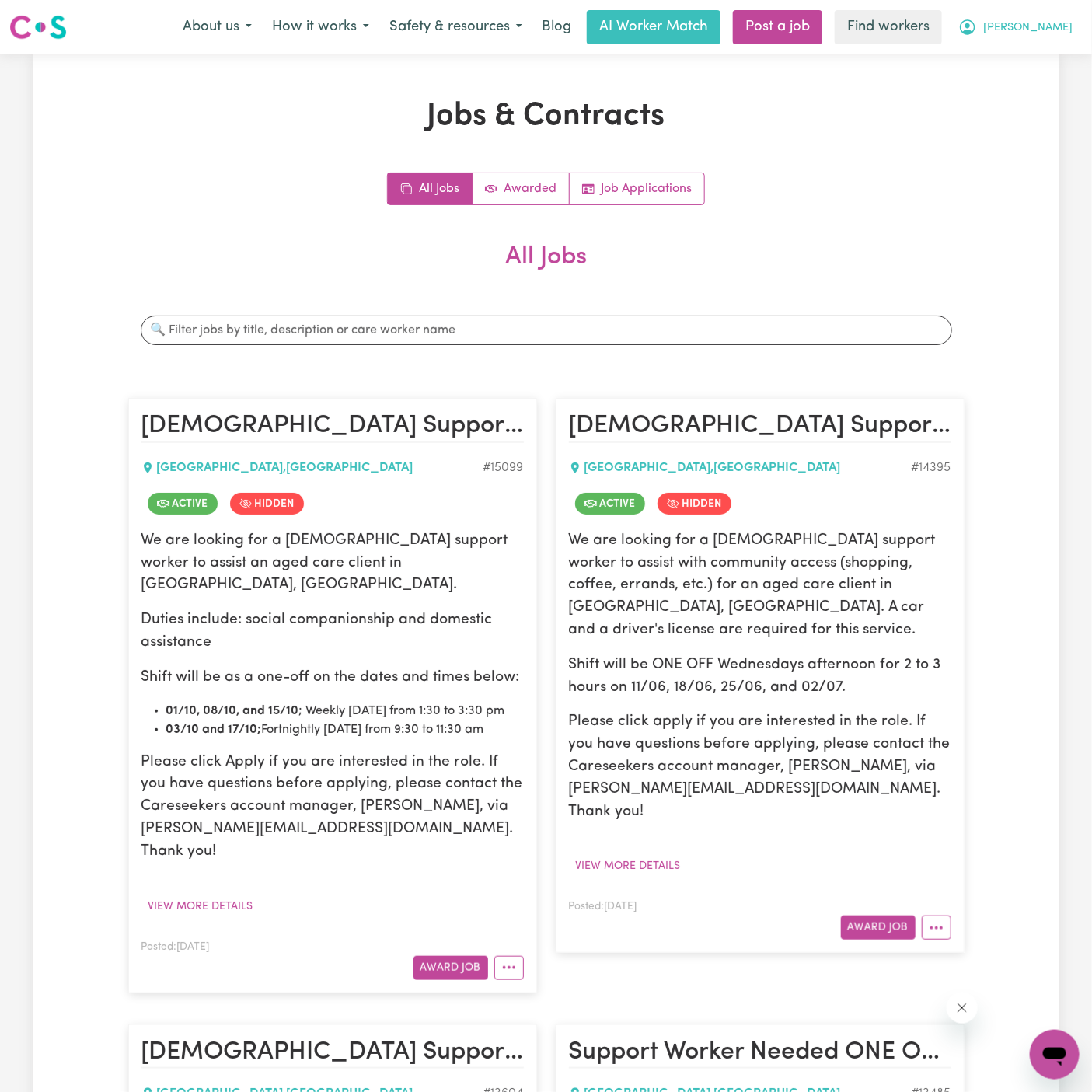
click at [1061, 32] on span "[PERSON_NAME]" at bounding box center [1027, 28] width 89 height 17
click at [1052, 82] on link "Logout" at bounding box center [1020, 89] width 123 height 29
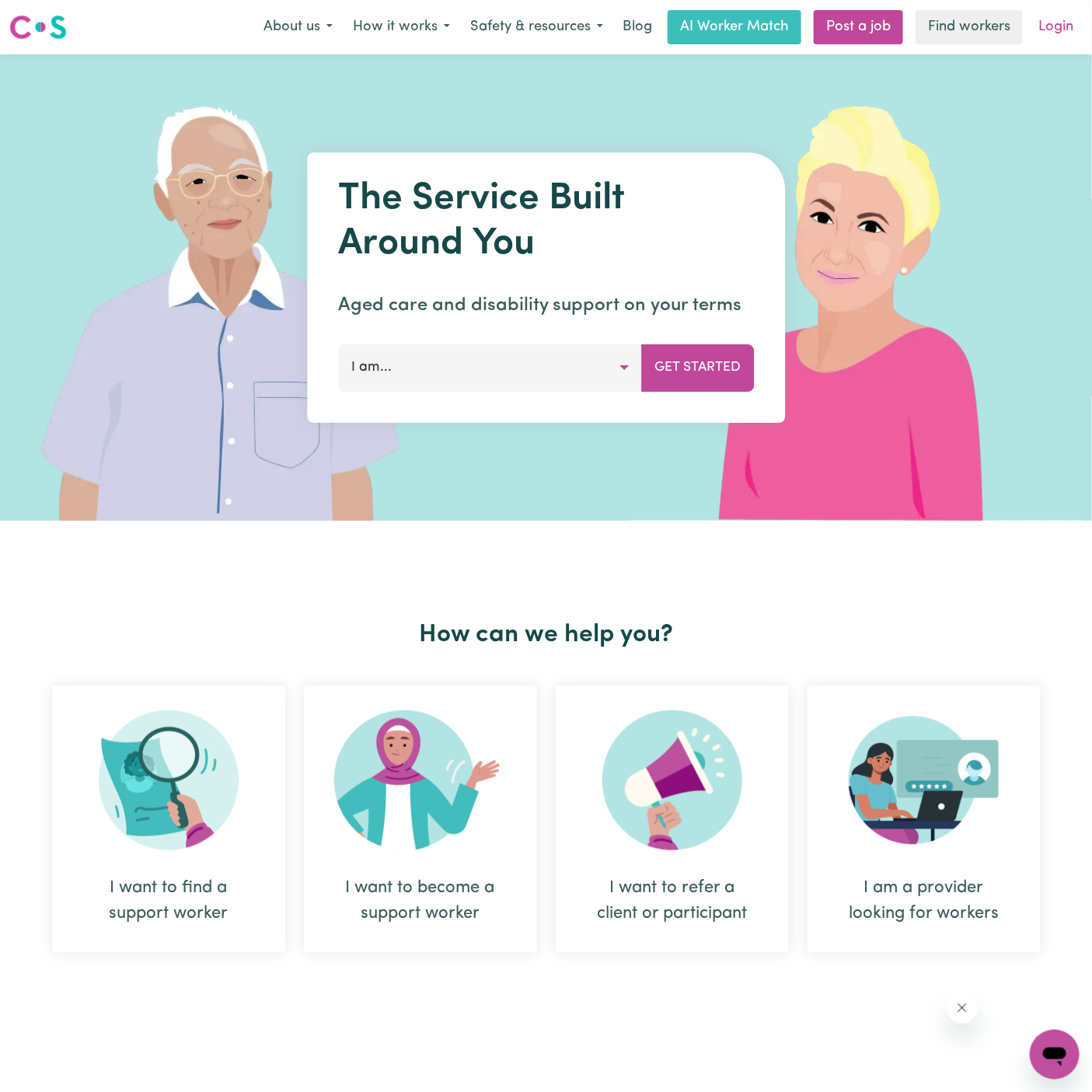
click at [1057, 35] on link "Login" at bounding box center [1056, 28] width 54 height 35
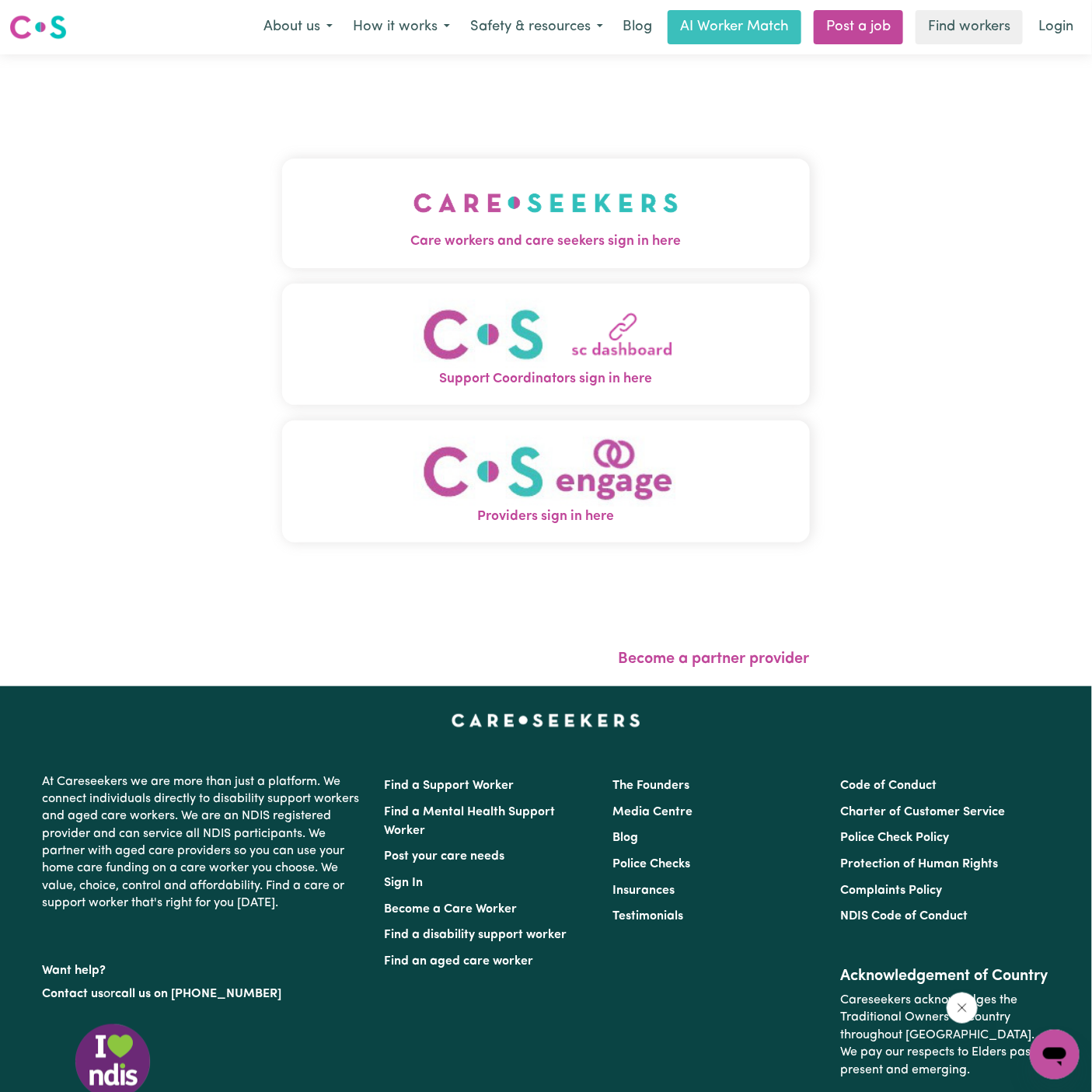
click at [514, 191] on img "Care workers and care seekers sign in here" at bounding box center [546, 202] width 265 height 57
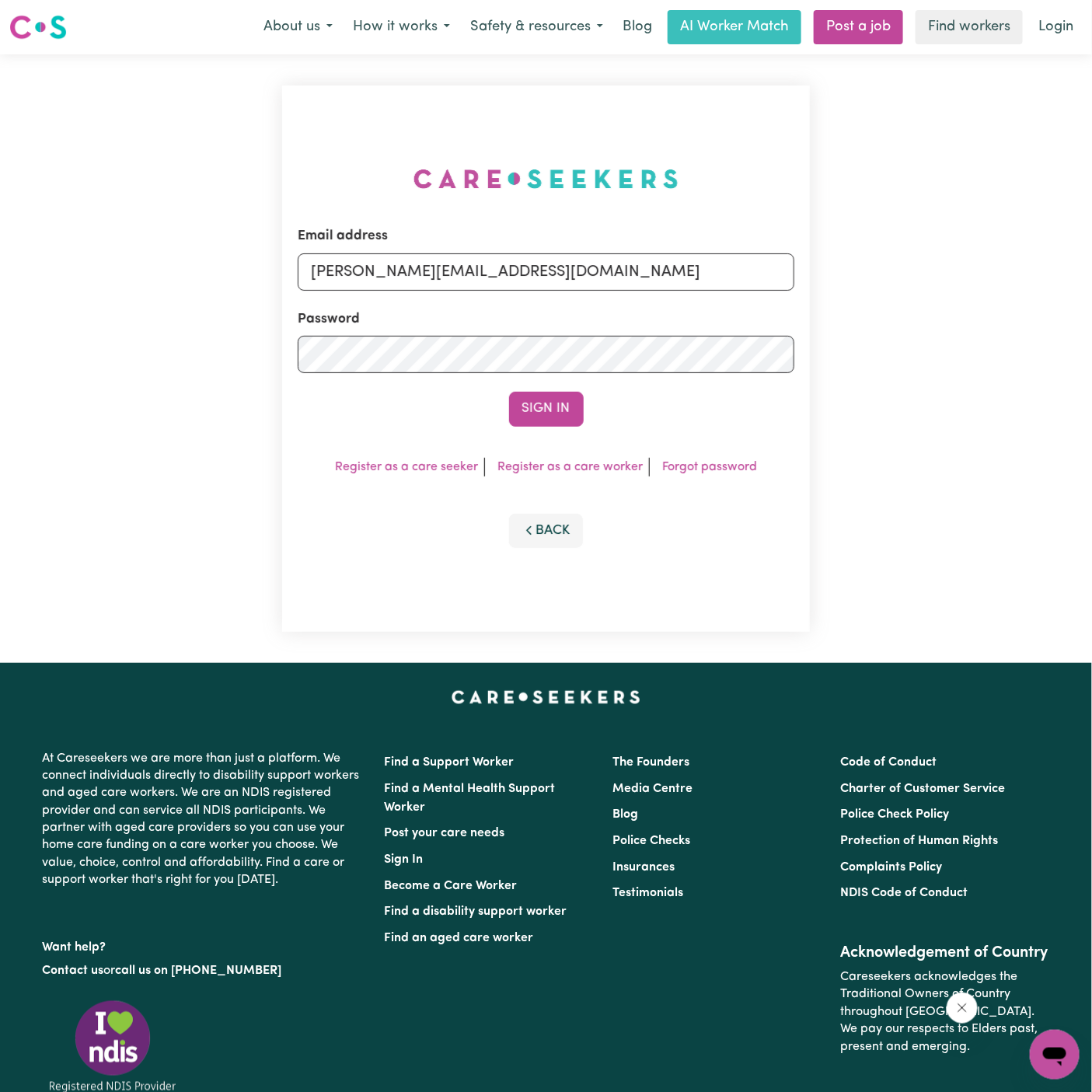
click at [561, 292] on form "Email address [PERSON_NAME][EMAIL_ADDRESS][DOMAIN_NAME] Password Sign In" at bounding box center [546, 325] width 497 height 200
click at [570, 273] on input "[PERSON_NAME][EMAIL_ADDRESS][DOMAIN_NAME]" at bounding box center [546, 272] width 497 height 37
drag, startPoint x: 394, startPoint y: 272, endPoint x: 1149, endPoint y: 270, distance: 755.0
click at [1091, 270] on html "Menu About us How it works Safety & resources Blog AI Worker Match Post a job F…" at bounding box center [546, 648] width 1092 height 1296
drag, startPoint x: 504, startPoint y: 270, endPoint x: 436, endPoint y: 267, distance: 68.1
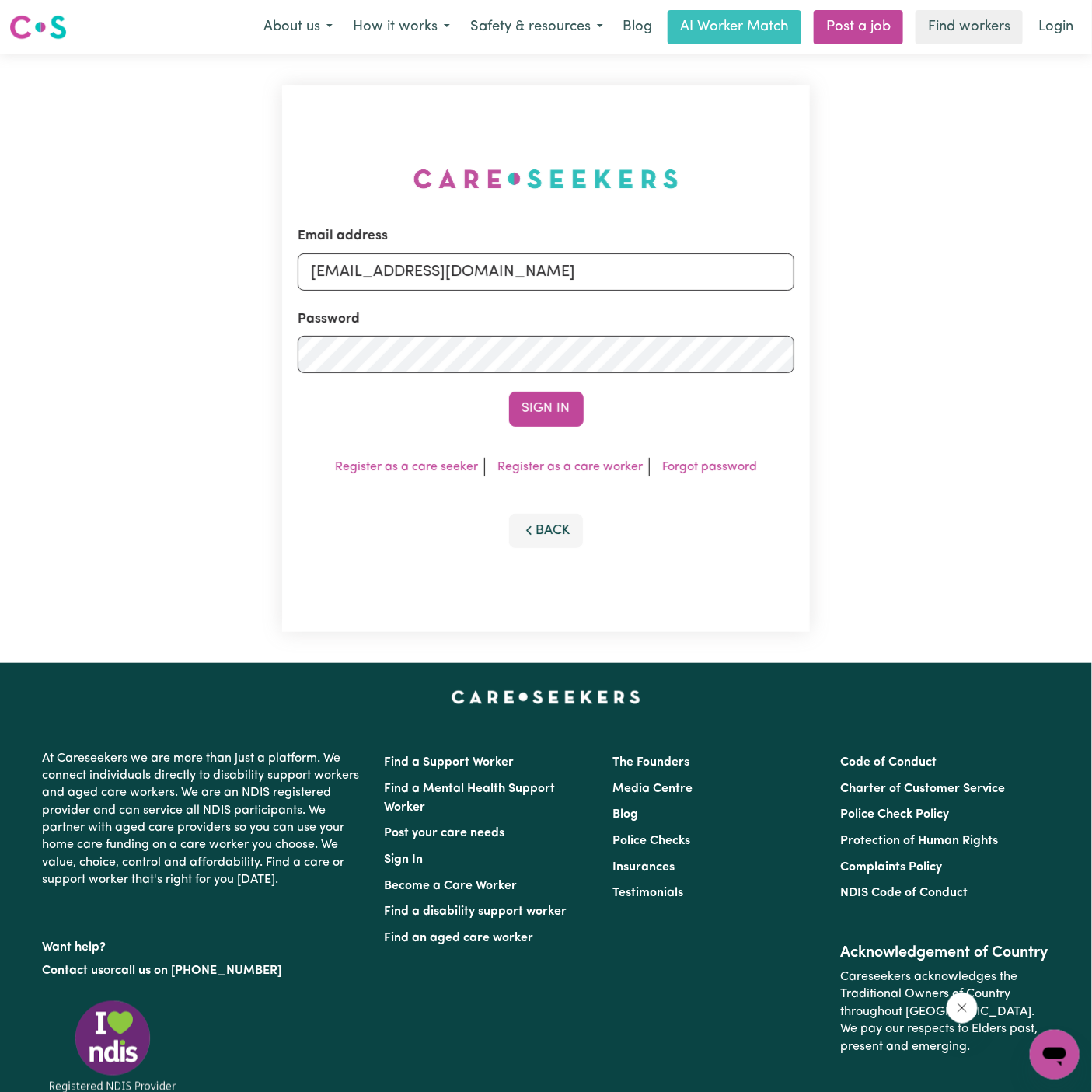
click at [436, 267] on input "[EMAIL_ADDRESS][DOMAIN_NAME]" at bounding box center [546, 272] width 497 height 37
click at [509, 392] on button "Sign In" at bounding box center [546, 409] width 74 height 35
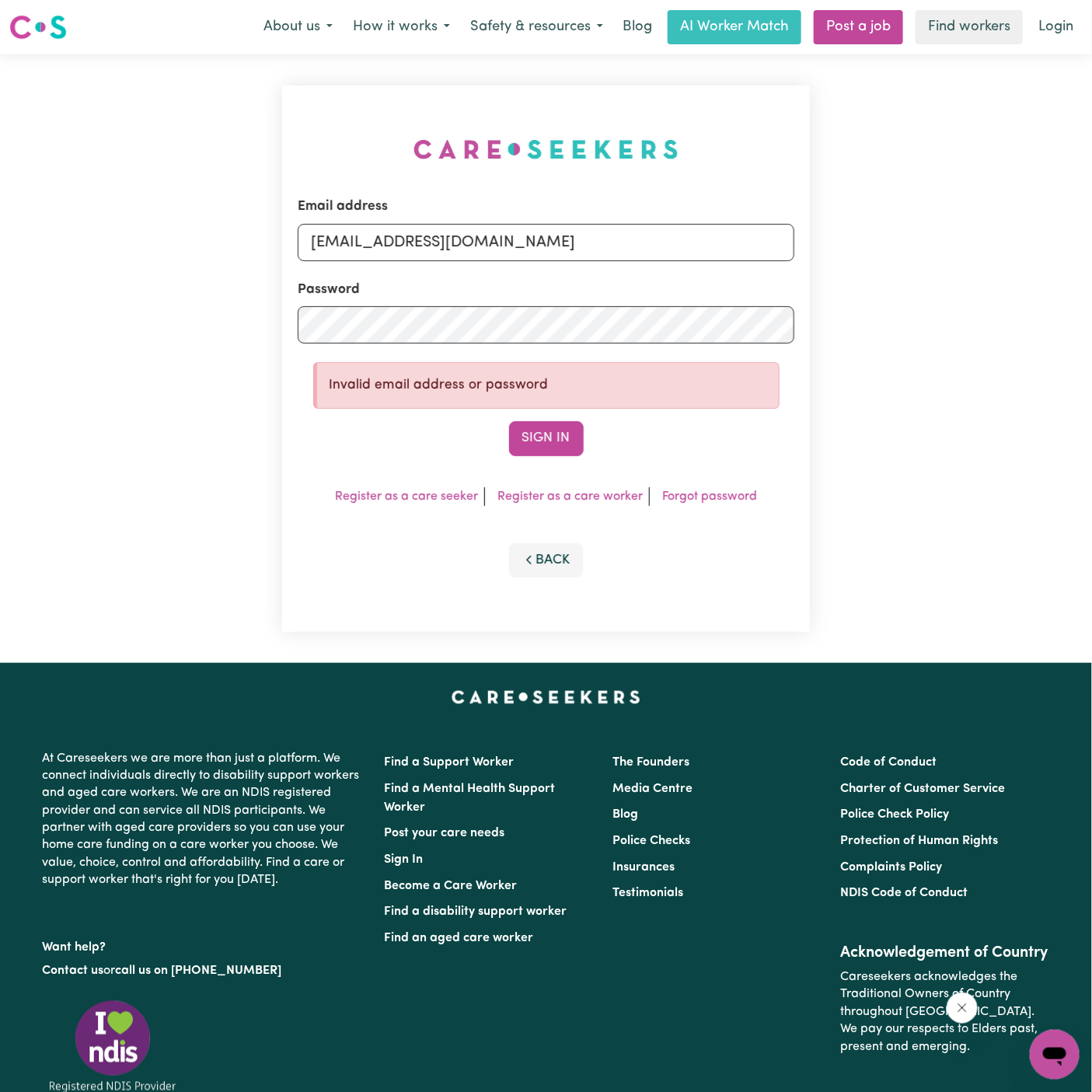
click at [440, 243] on input "[EMAIL_ADDRESS][DOMAIN_NAME]" at bounding box center [546, 242] width 497 height 37
type input "[EMAIL_ADDRESS][DOMAIN_NAME]"
click at [509, 421] on button "Sign In" at bounding box center [546, 439] width 74 height 35
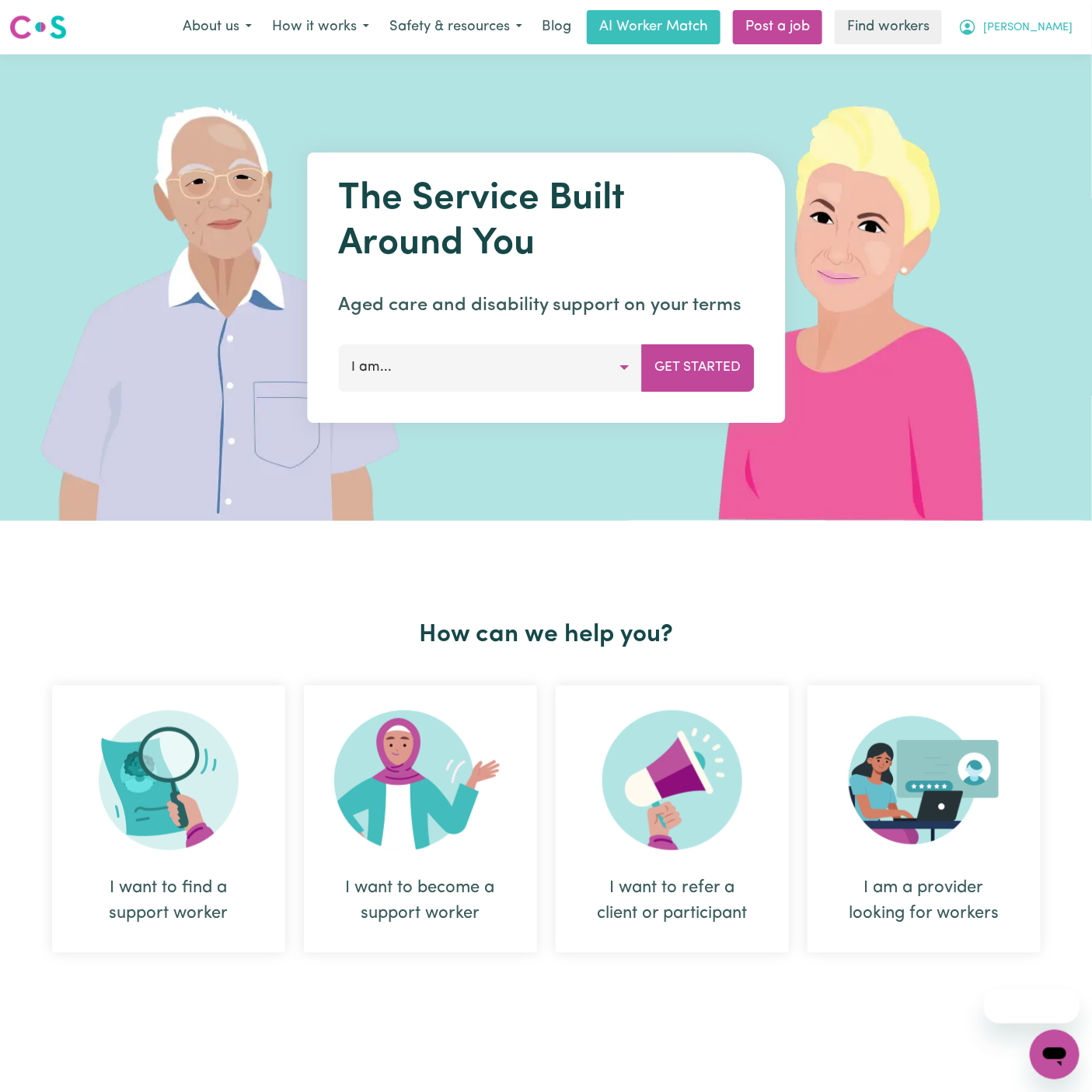
click at [1077, 36] on button "[PERSON_NAME]" at bounding box center [1015, 28] width 134 height 33
click at [1036, 93] on link "Logout" at bounding box center [1020, 89] width 123 height 29
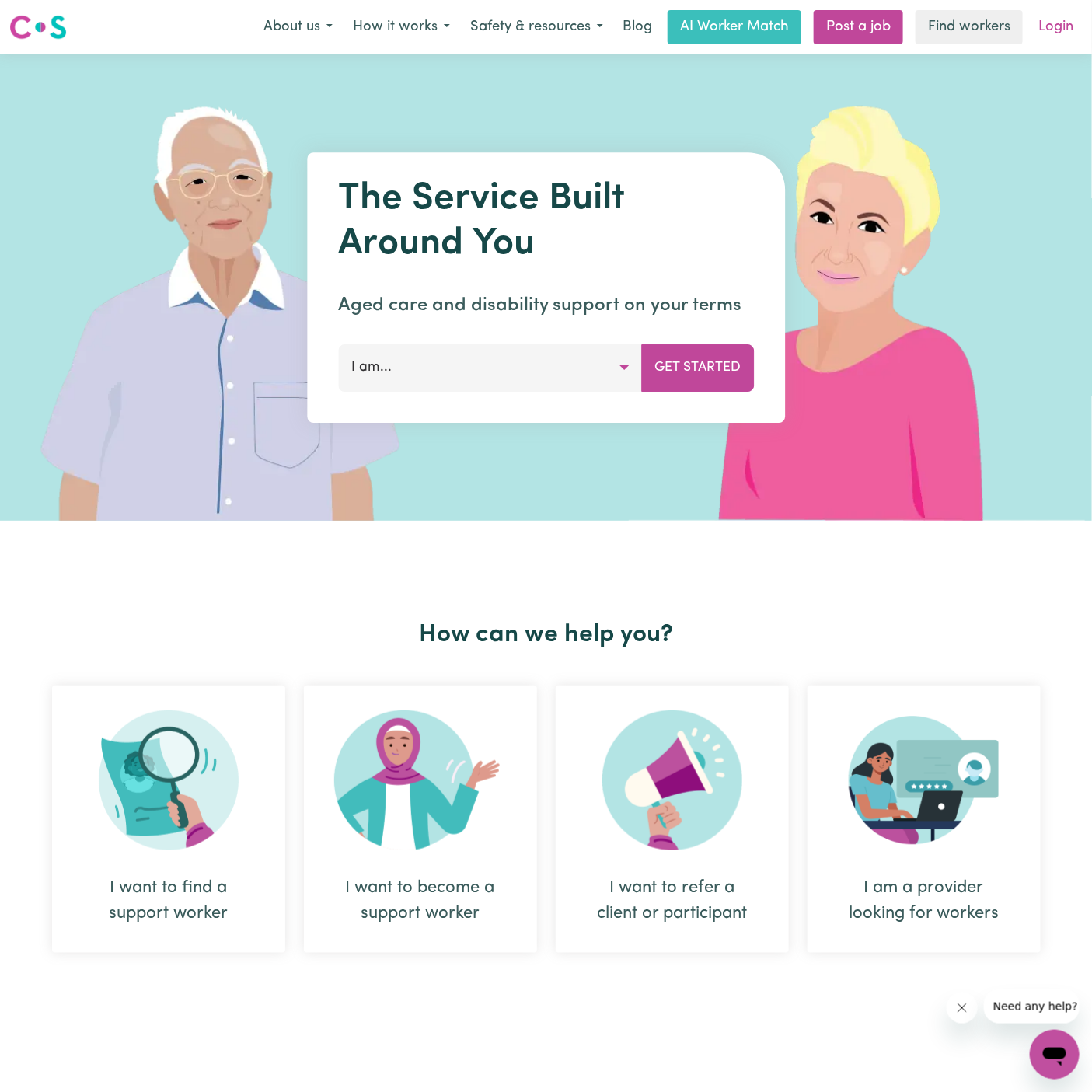
click at [1063, 22] on link "Login" at bounding box center [1056, 28] width 54 height 35
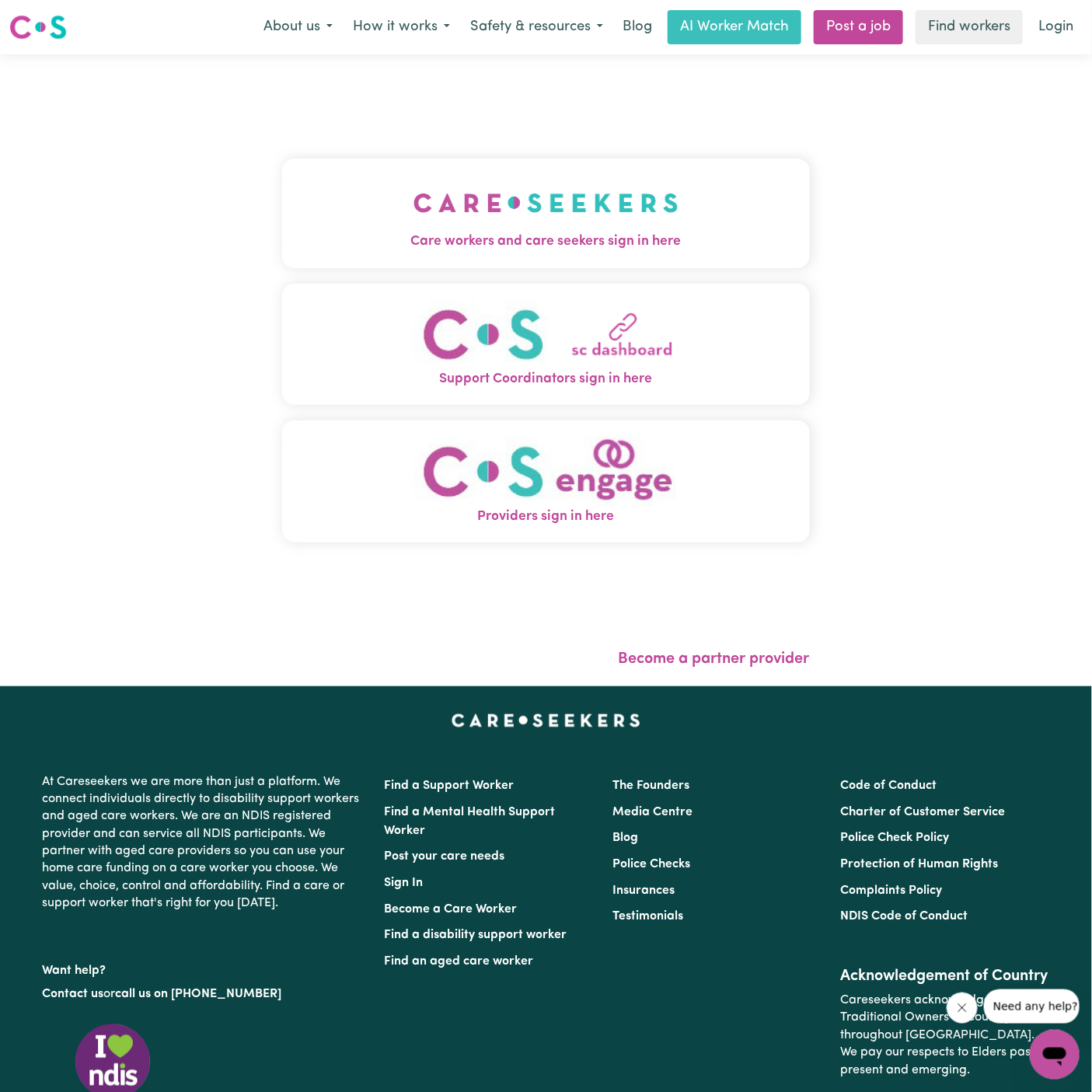
click at [589, 286] on button "Support Coordinators sign in here" at bounding box center [546, 344] width 528 height 122
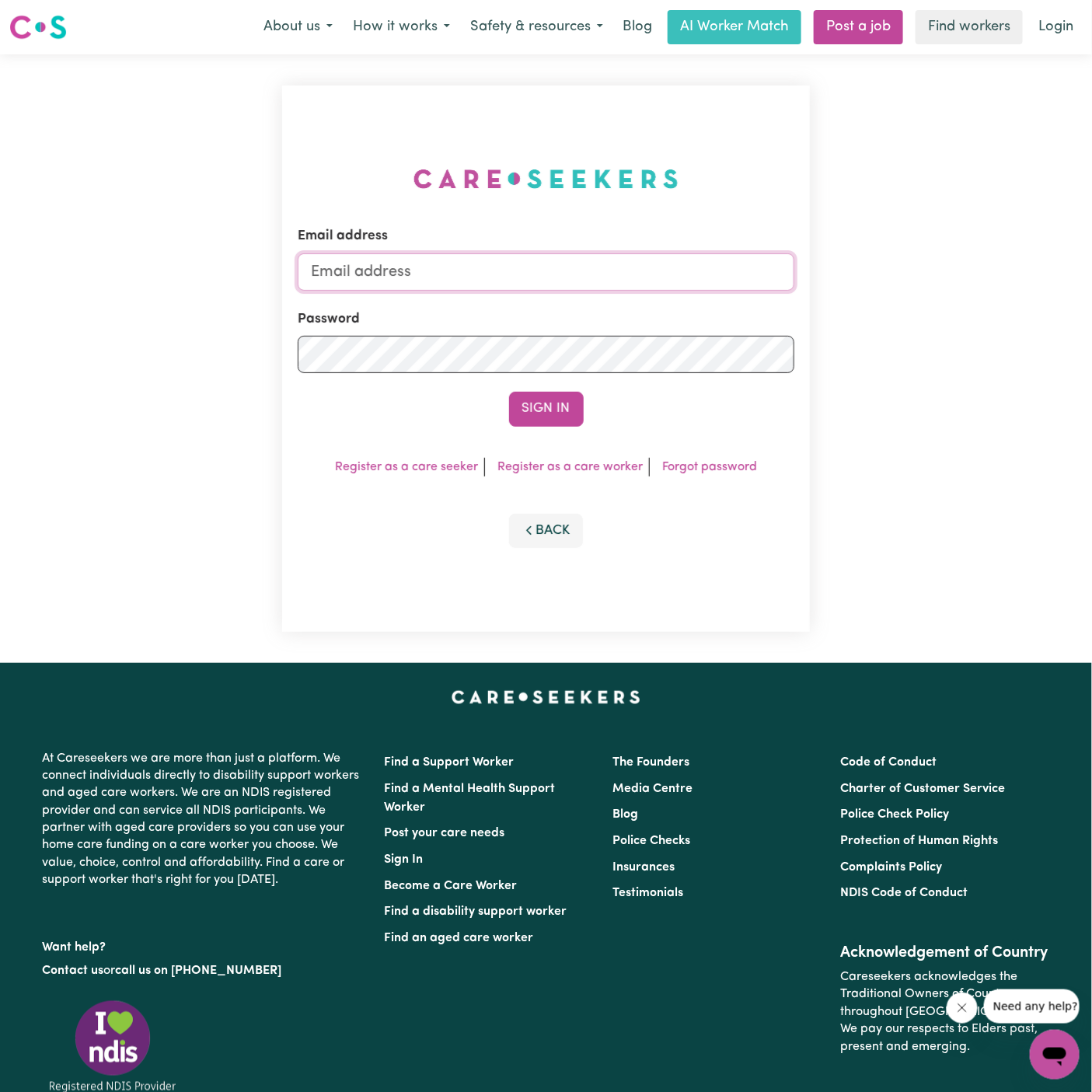
type input "[PERSON_NAME][EMAIL_ADDRESS][DOMAIN_NAME]"
click at [581, 276] on input "[PERSON_NAME][EMAIL_ADDRESS][DOMAIN_NAME]" at bounding box center [546, 272] width 497 height 37
click at [315, 491] on div "Email address dyan@careseekers.com.au Password Sign In Register as a care seeke…" at bounding box center [546, 358] width 528 height 546
click at [555, 415] on button "Sign In" at bounding box center [546, 409] width 74 height 35
